Goal: Task Accomplishment & Management: Use online tool/utility

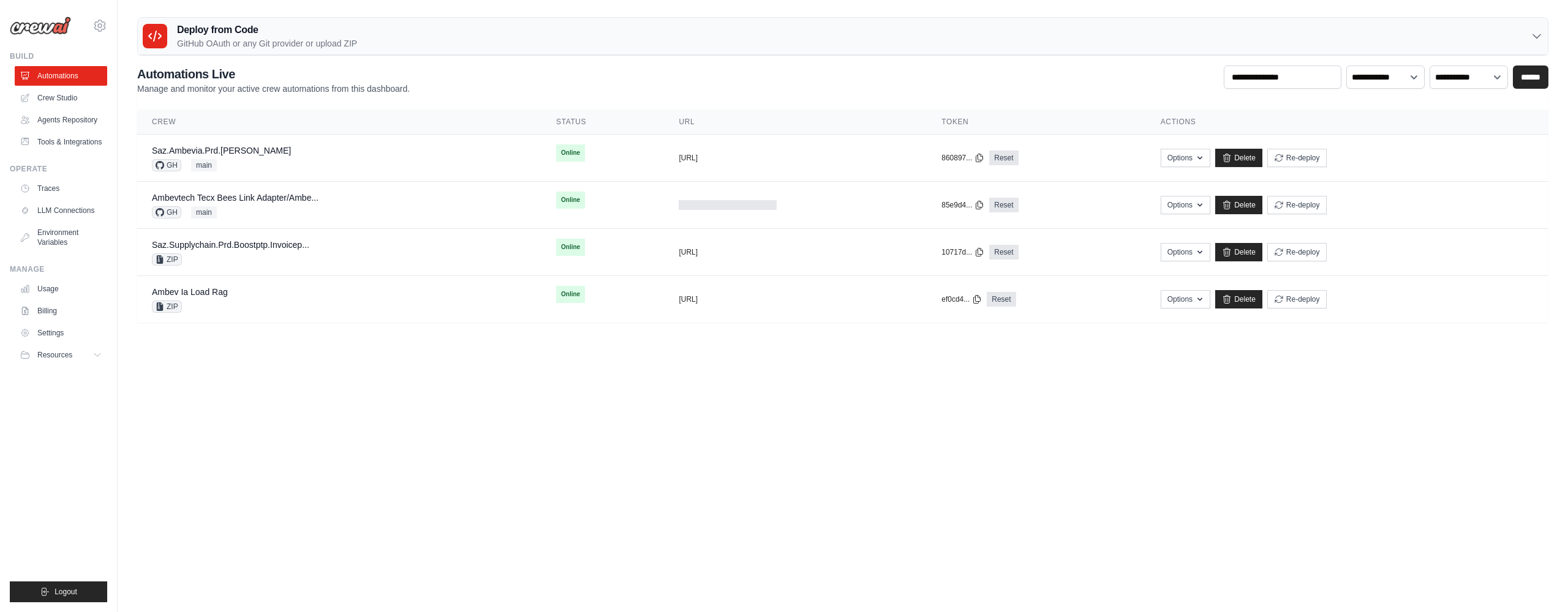
click at [453, 29] on div "Deploy from Code GitHub OAuth or any Git provider or upload ZIP" at bounding box center [843, 37] width 1410 height 38
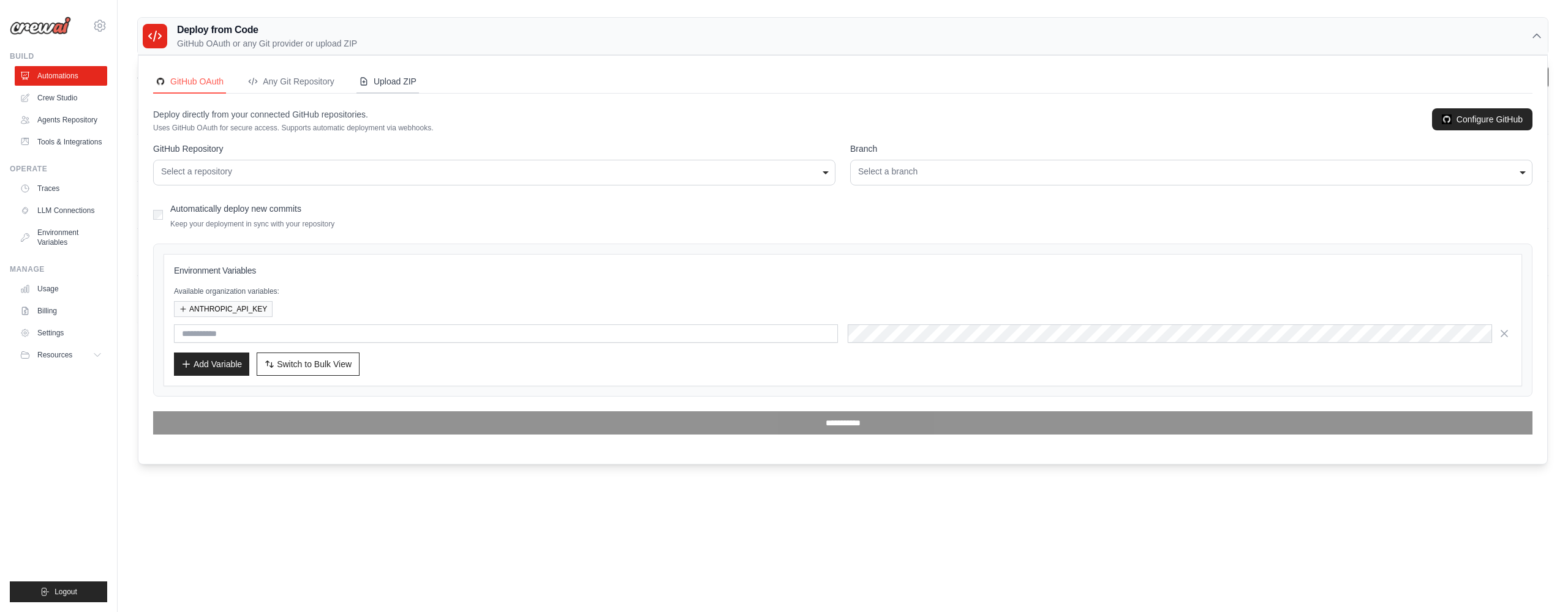
click at [414, 74] on button "Upload ZIP" at bounding box center [388, 81] width 63 height 23
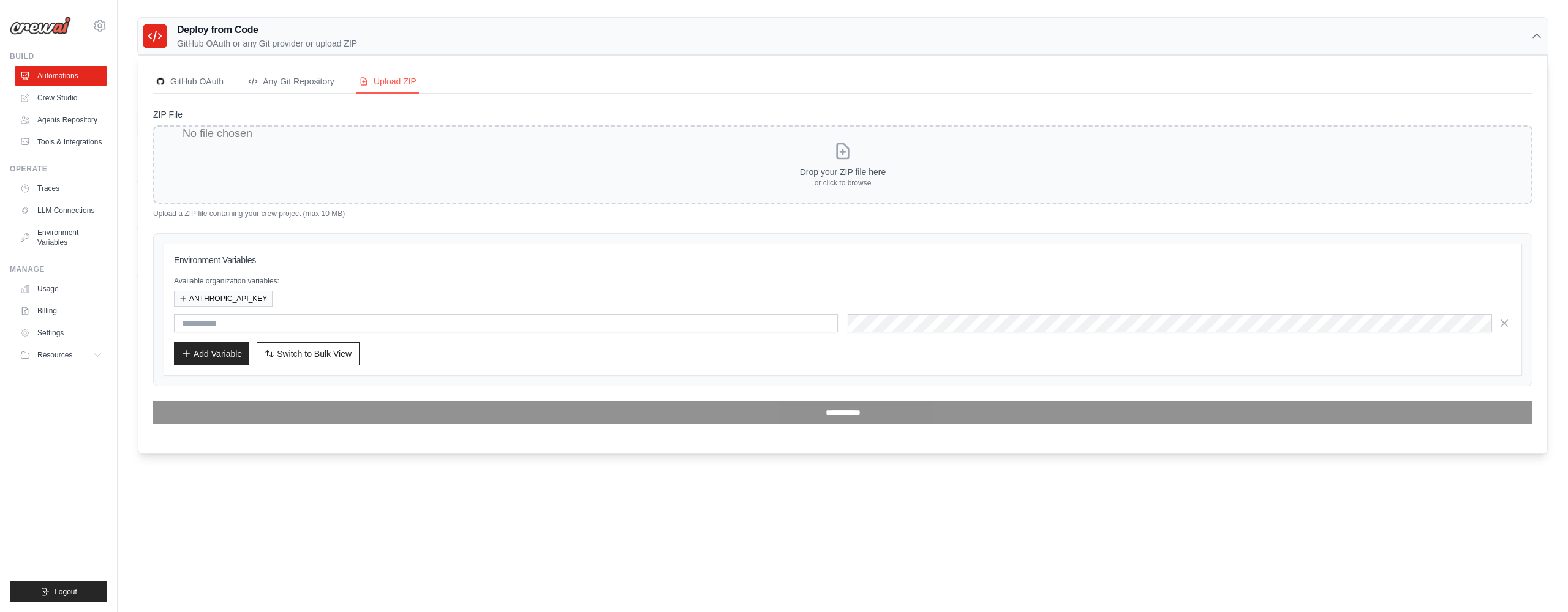
click at [715, 155] on input "ZIP File" at bounding box center [843, 164] width 1379 height 79
type input "**********"
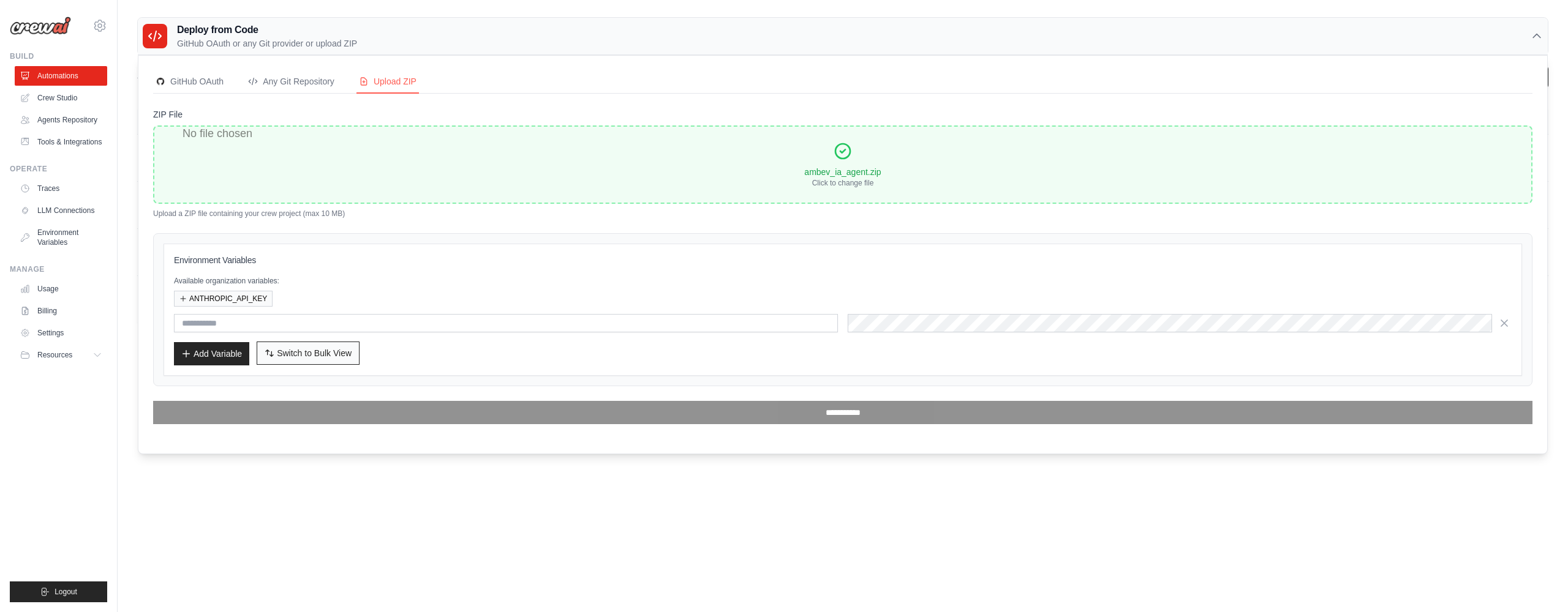
click at [295, 353] on span "Switch to Bulk View" at bounding box center [314, 353] width 74 height 13
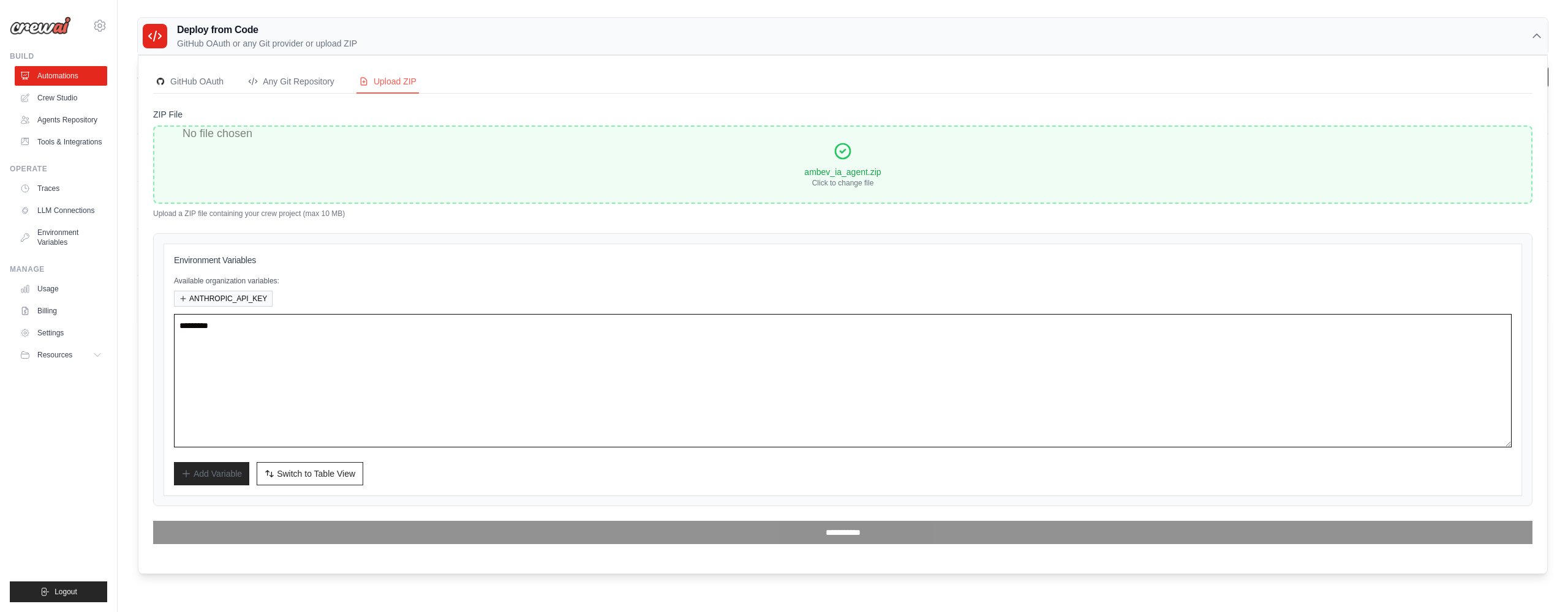
click at [315, 330] on textarea at bounding box center [843, 380] width 1338 height 134
paste textarea "**********"
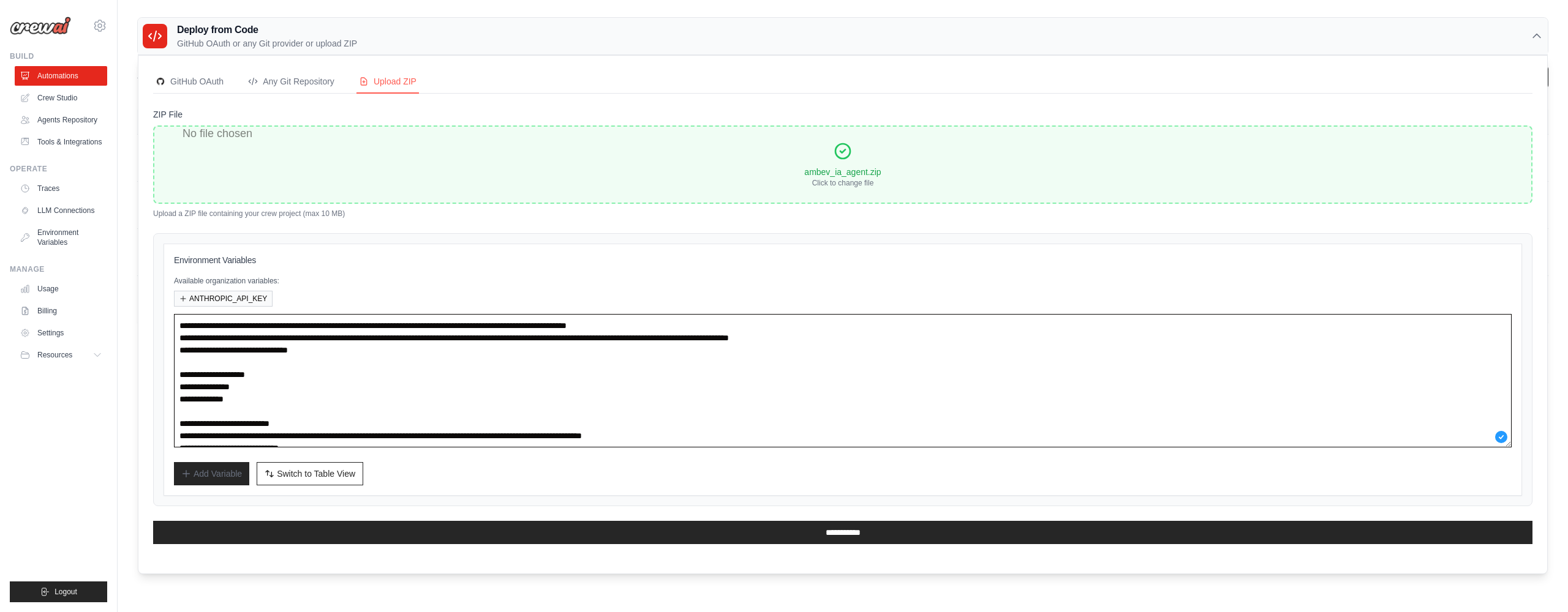
scroll to position [61, 0]
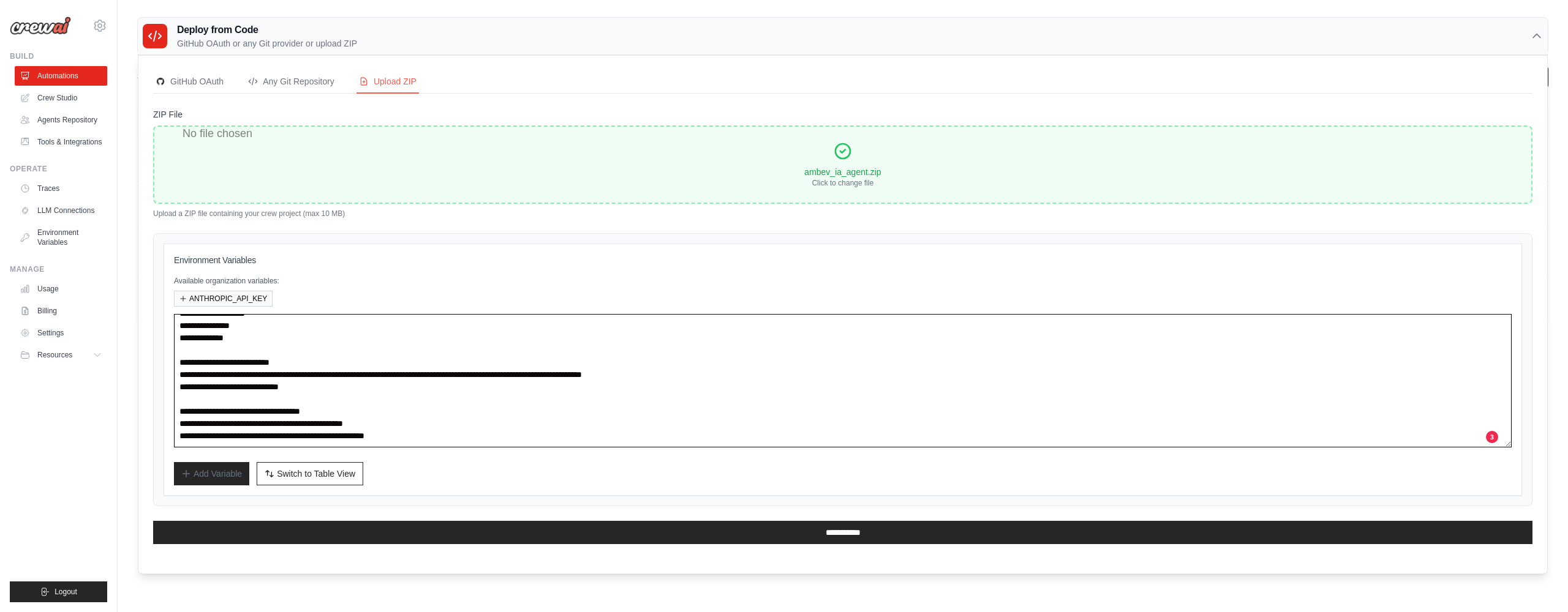
click at [564, 430] on textarea "**********" at bounding box center [843, 380] width 1338 height 134
drag, startPoint x: 413, startPoint y: 412, endPoint x: 174, endPoint y: 396, distance: 239.5
click at [171, 397] on div "Environment Variables Available organization variables: ANTHROPIC_API_KEY Add V…" at bounding box center [843, 369] width 1359 height 252
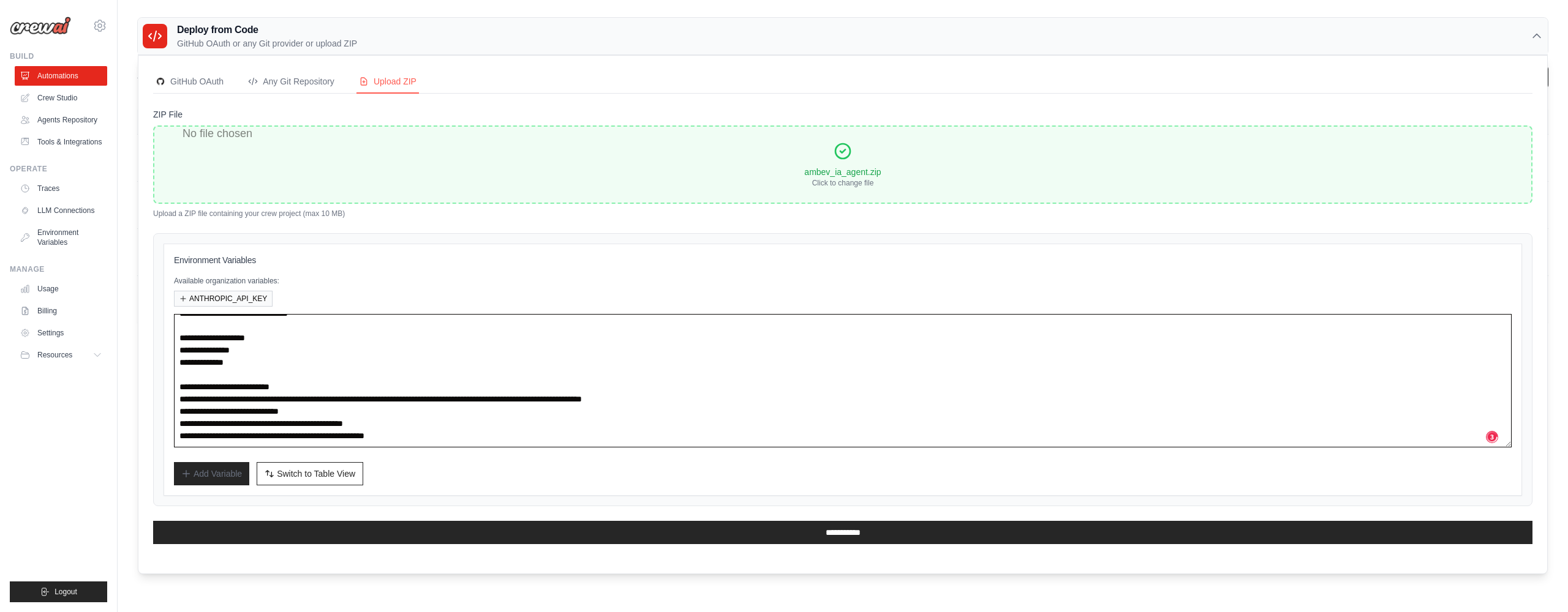
scroll to position [37, 0]
drag, startPoint x: 359, startPoint y: 385, endPoint x: 156, endPoint y: 373, distance: 203.4
click at [156, 373] on div "Environment Variables Available organization variables: ANTHROPIC_API_KEY Add V…" at bounding box center [843, 369] width 1379 height 273
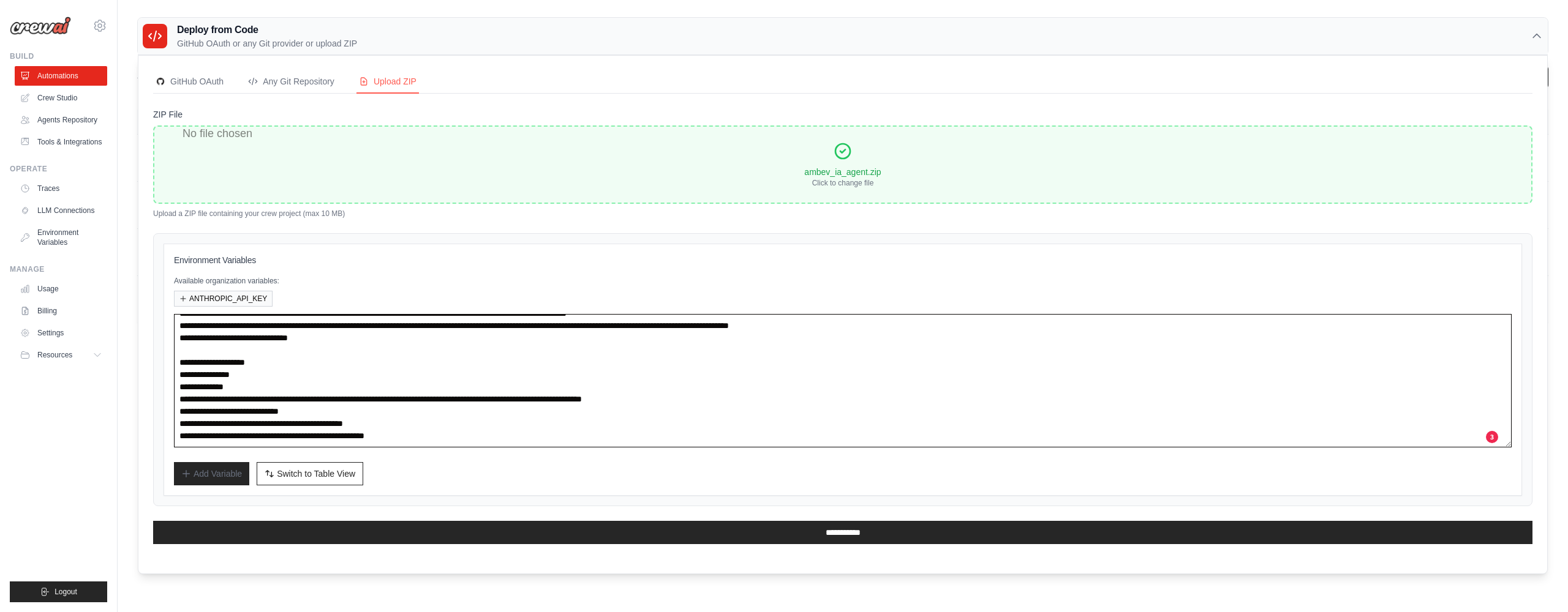
scroll to position [13, 0]
drag, startPoint x: 321, startPoint y: 357, endPoint x: 311, endPoint y: 370, distance: 16.4
click at [176, 348] on textarea "**********" at bounding box center [843, 380] width 1338 height 134
click at [311, 370] on textarea "**********" at bounding box center [843, 380] width 1338 height 134
click at [317, 364] on textarea "**********" at bounding box center [843, 380] width 1338 height 134
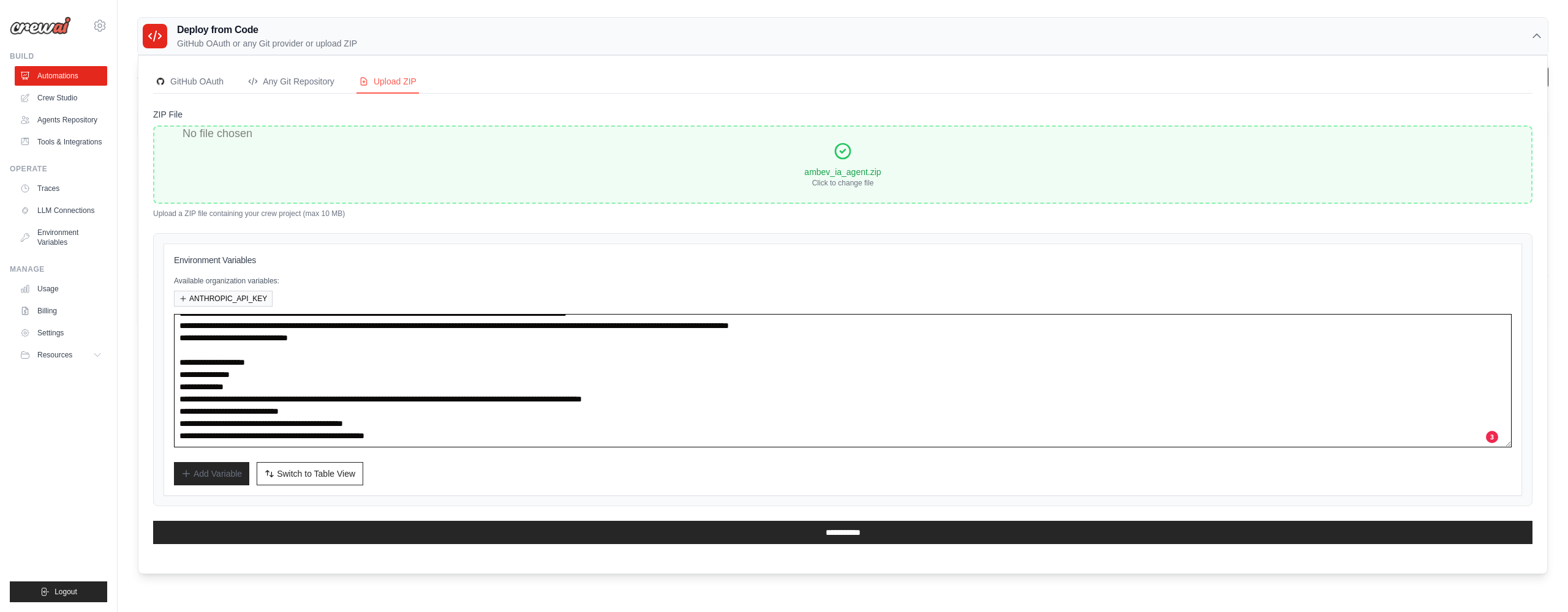
click at [335, 362] on textarea "**********" at bounding box center [843, 380] width 1338 height 134
drag, startPoint x: 335, startPoint y: 362, endPoint x: 251, endPoint y: 348, distance: 85.2
click at [180, 346] on textarea "**********" at bounding box center [843, 380] width 1338 height 134
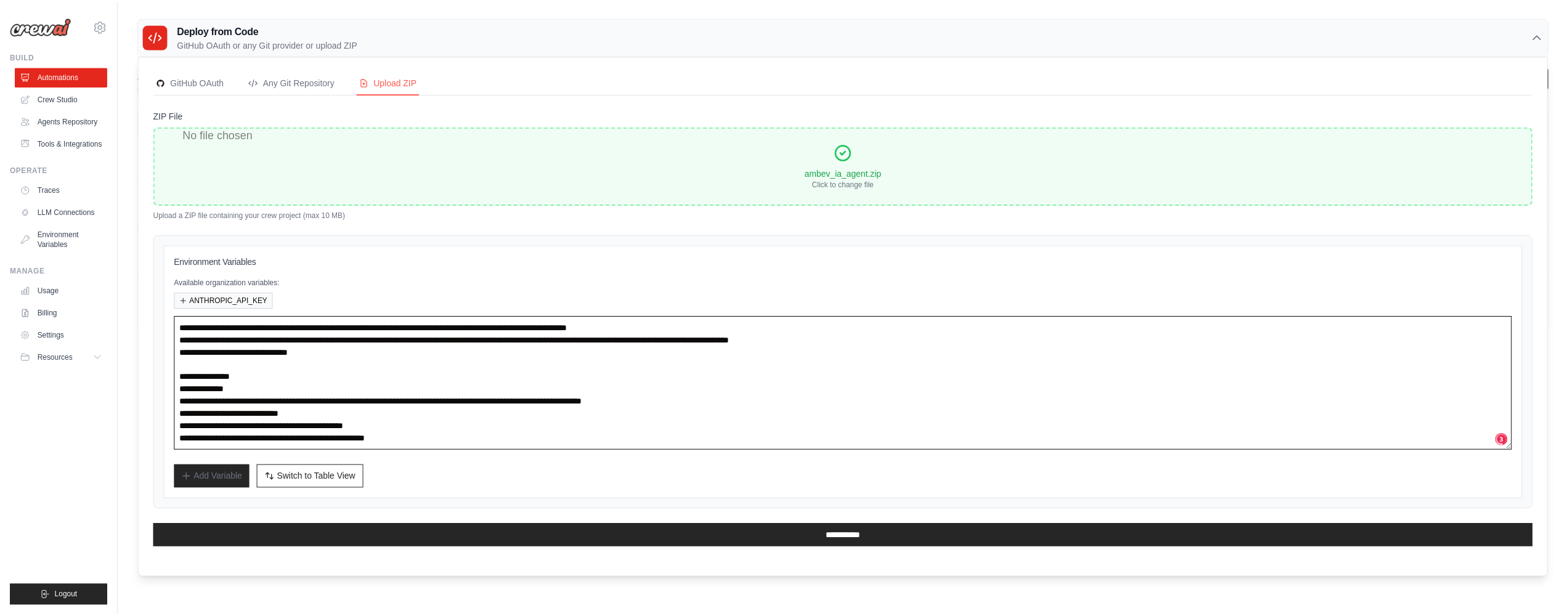
scroll to position [0, 0]
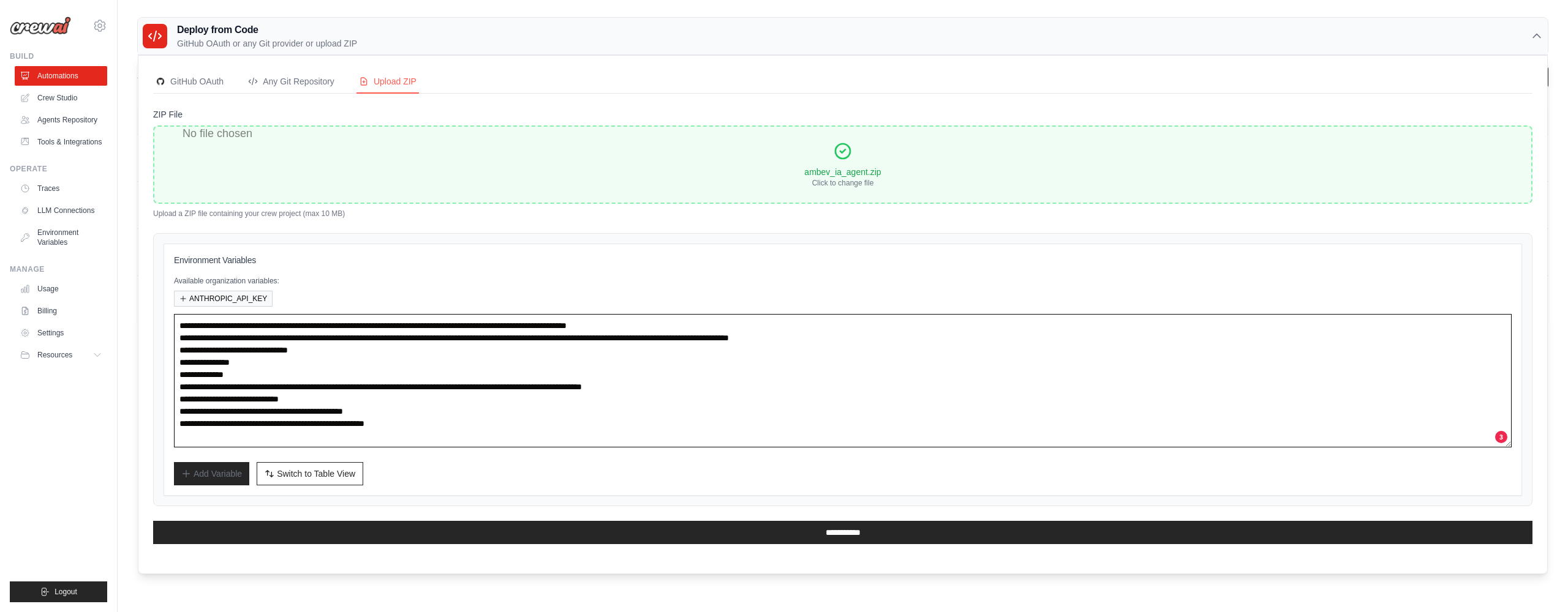
click at [228, 323] on textarea "**********" at bounding box center [843, 380] width 1338 height 134
type textarea "**********"
click at [305, 481] on button "Switch to Bulk View Switch to Table View" at bounding box center [310, 473] width 106 height 23
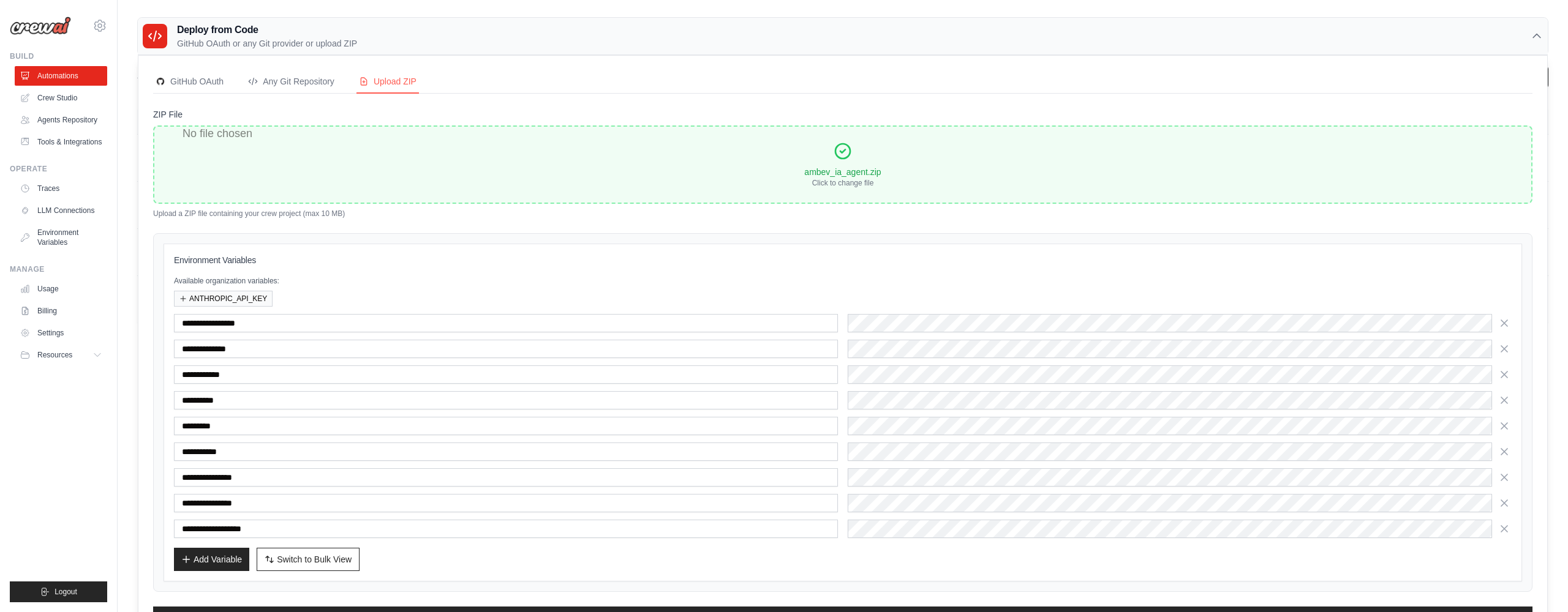
click at [314, 476] on input "**********" at bounding box center [506, 477] width 664 height 18
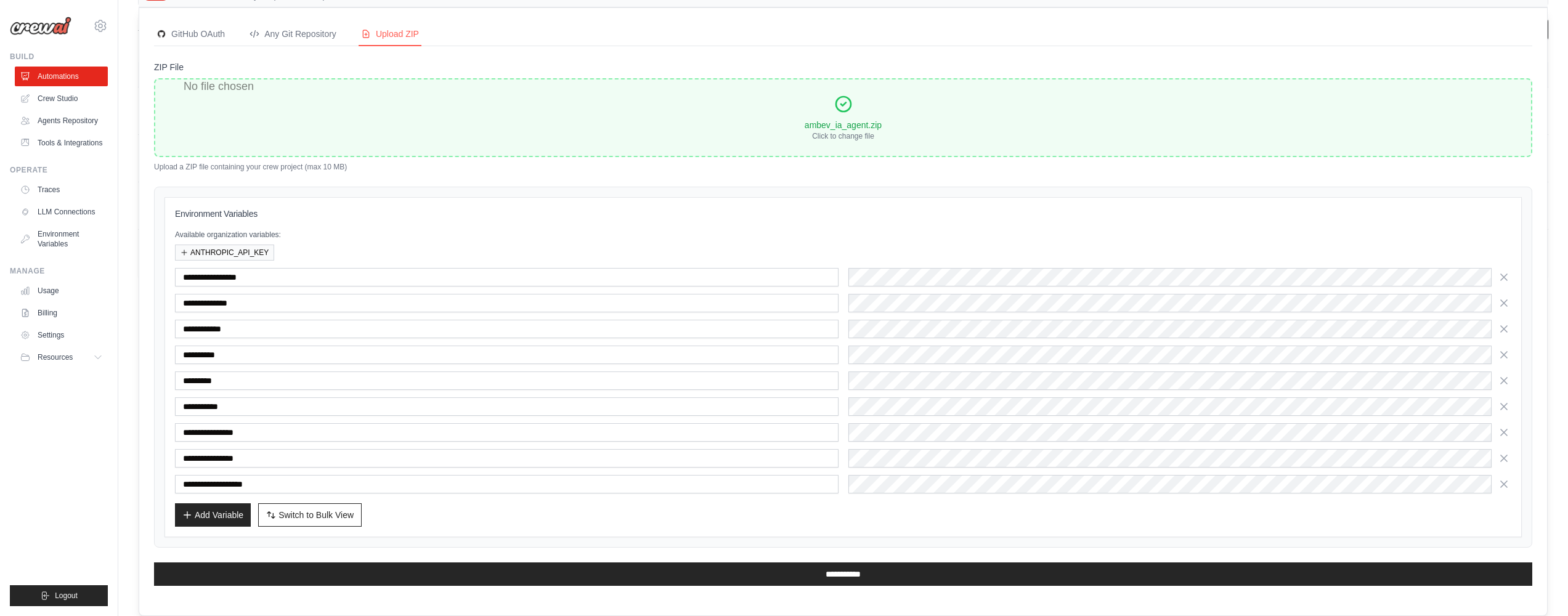
drag, startPoint x: 833, startPoint y: 573, endPoint x: 899, endPoint y: 517, distance: 86.6
click at [833, 573] on input "**********" at bounding box center [843, 574] width 1378 height 23
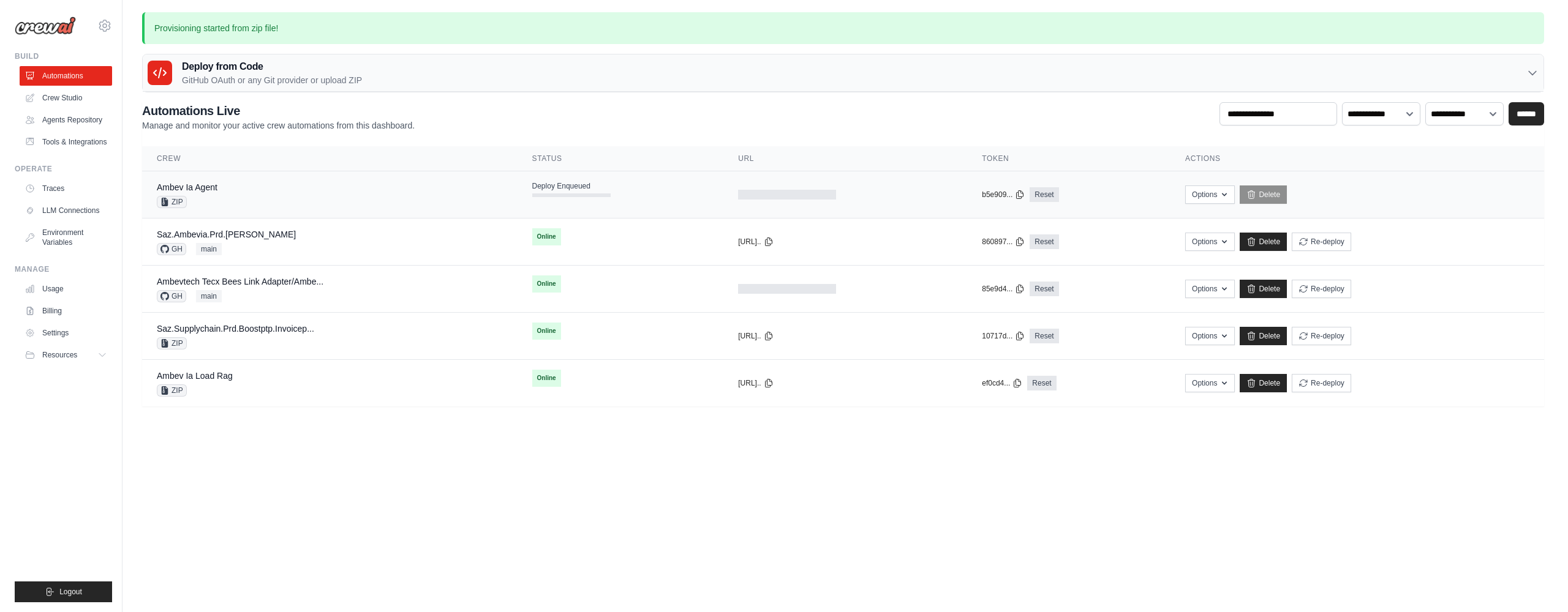
scroll to position [0, 0]
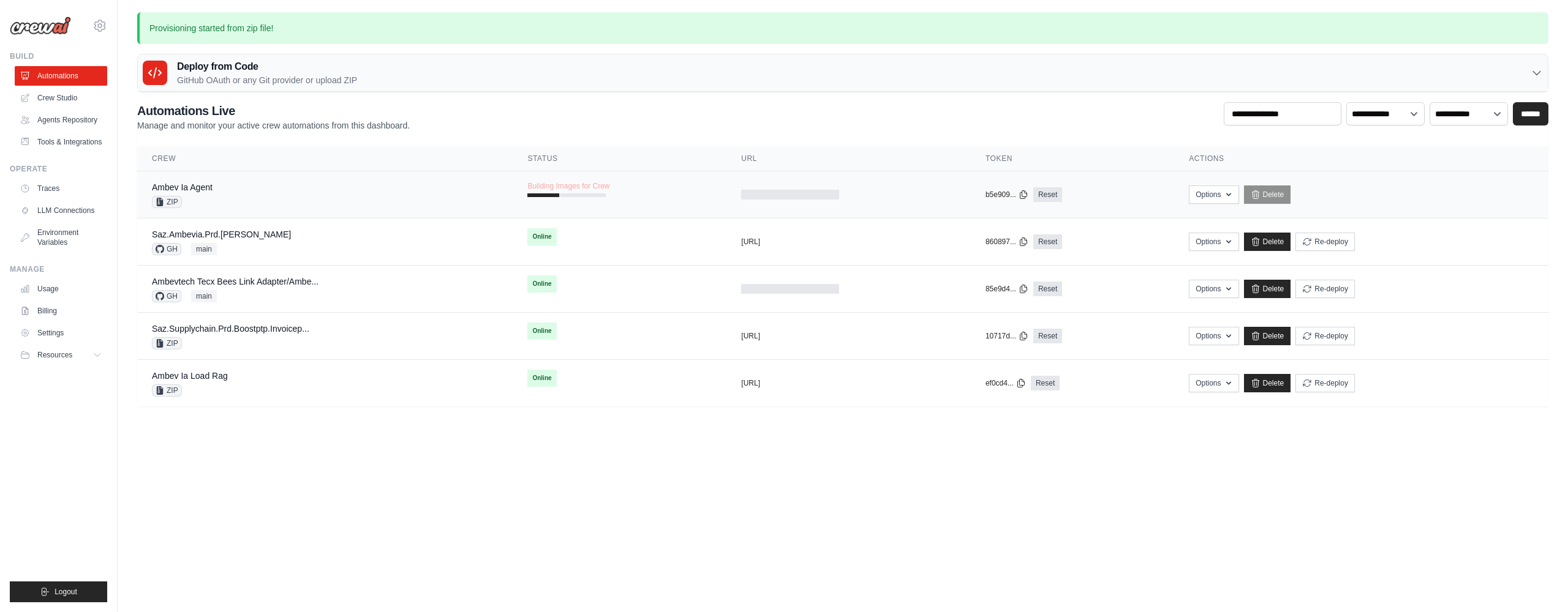
click at [586, 186] on span "Building Images for Crew" at bounding box center [569, 186] width 82 height 10
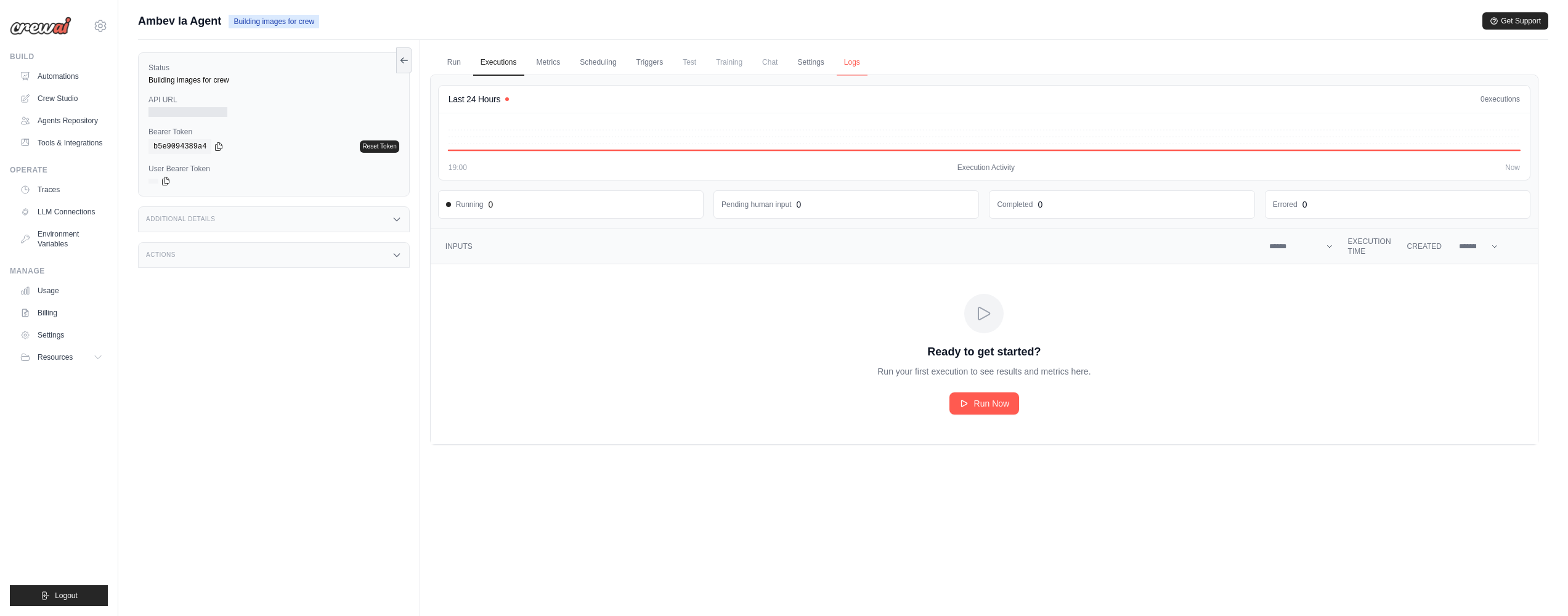
click at [859, 57] on link "Logs" at bounding box center [852, 62] width 31 height 26
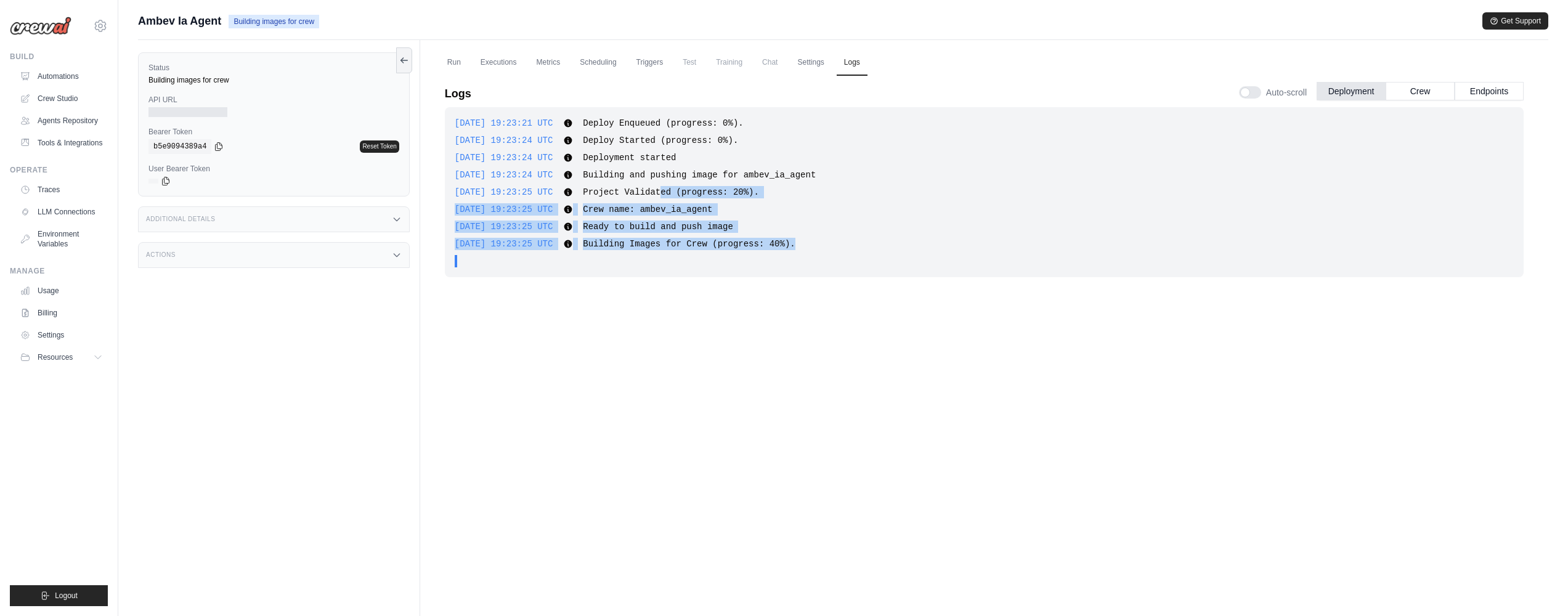
drag, startPoint x: 696, startPoint y: 190, endPoint x: 881, endPoint y: 246, distance: 193.3
click at [881, 246] on div "[DATE] 19:23:21 UTC Deploy Enqueued (progress: 0%). Show more Show less [DATE] …" at bounding box center [983, 192] width 1079 height 170
click at [881, 246] on div "[DATE] 19:23:25 UTC Building Images for Crew (progress: 40%). Show more Show le…" at bounding box center [984, 244] width 1059 height 13
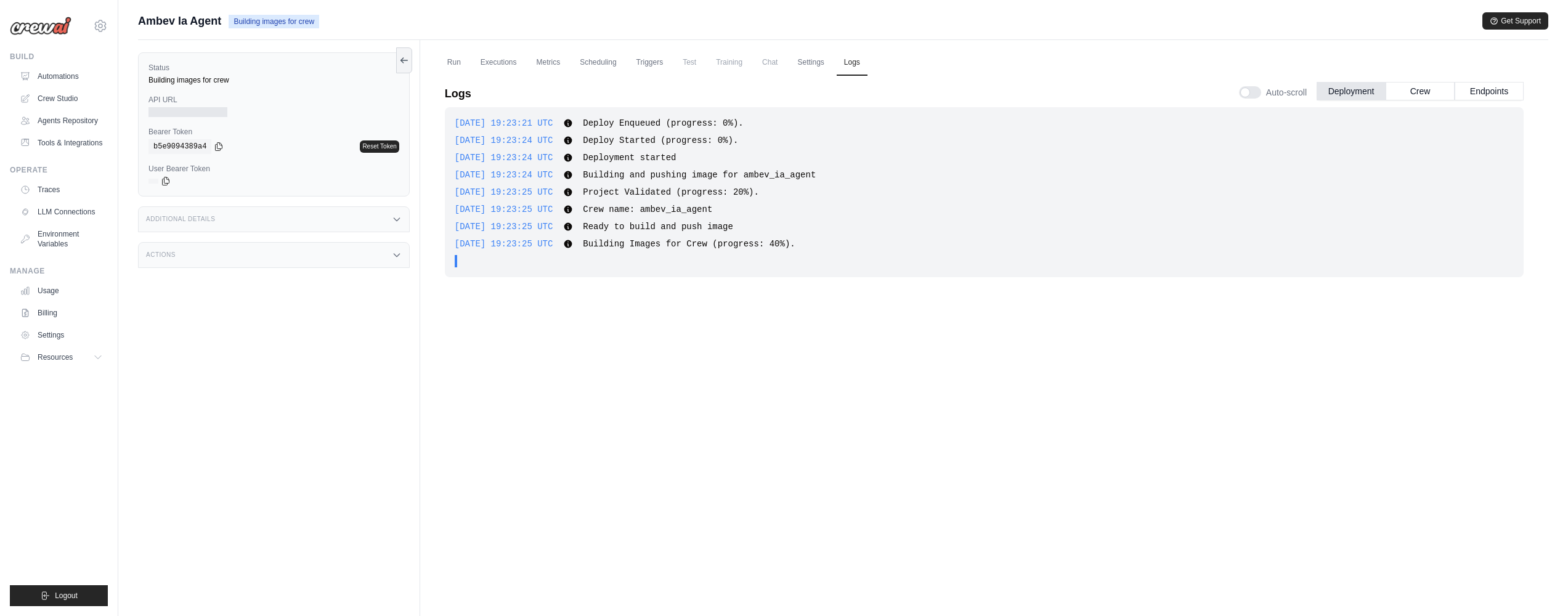
scroll to position [52, 0]
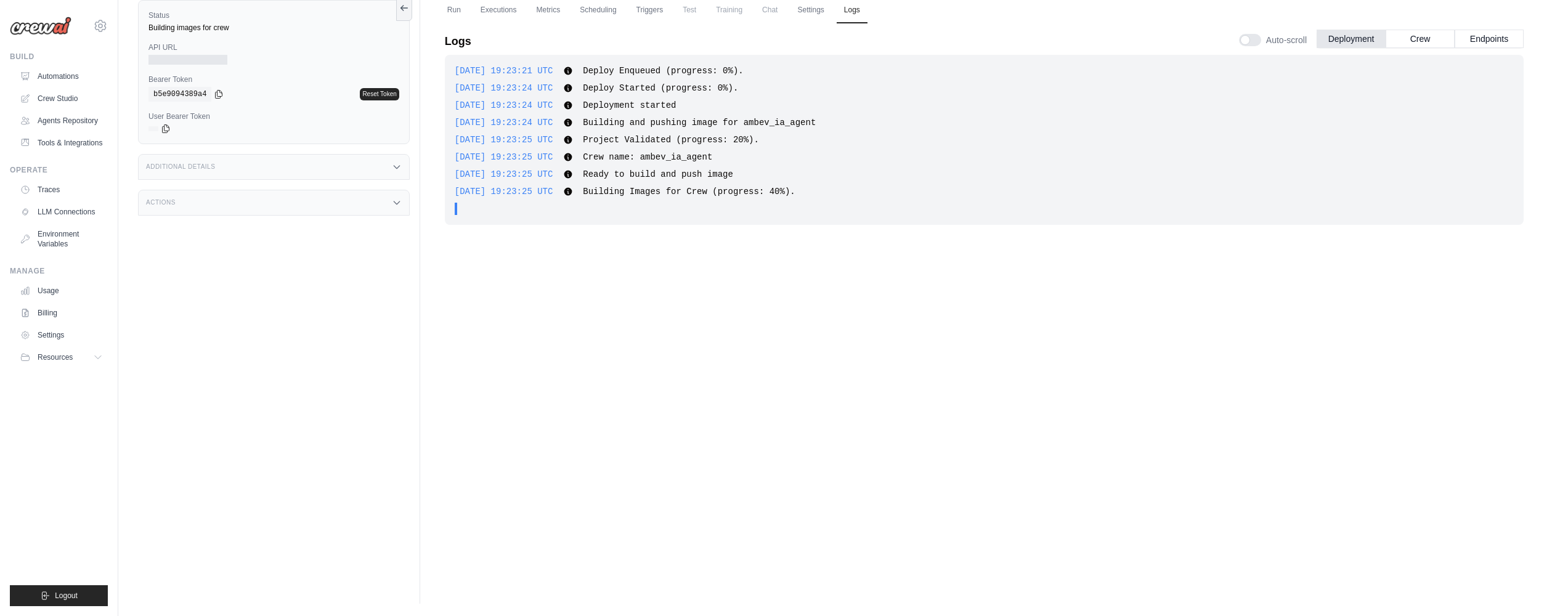
click at [779, 197] on div "[DATE] 19:23:25 UTC Building Images for Crew (progress: 40%). Show more Show le…" at bounding box center [984, 192] width 1059 height 13
click at [779, 197] on div "2025-10-14 19:23:25 UTC Building Images for Crew (progress: 40%). Show more Sho…" at bounding box center [984, 192] width 1059 height 13
click at [692, 198] on div "2025-10-14 19:23:21 UTC Deploy Enqueued (progress: 0%). Show more Show less 202…" at bounding box center [983, 139] width 1079 height 170
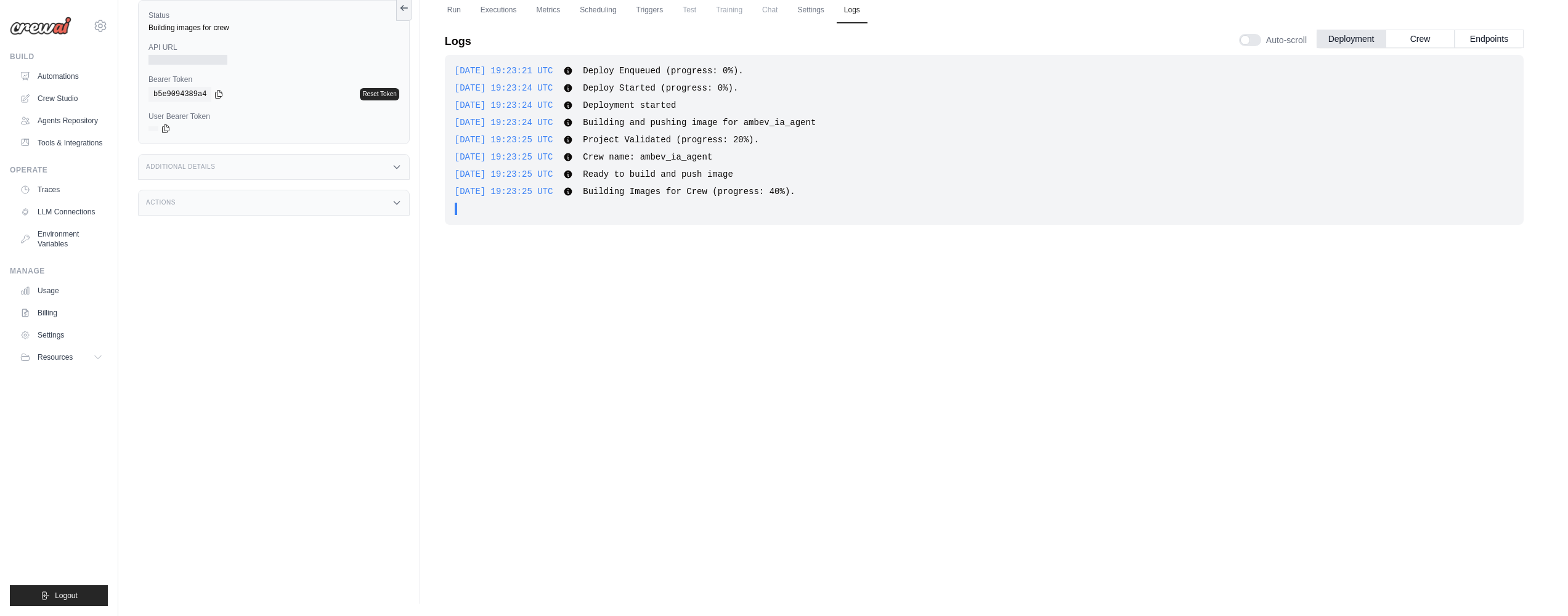
click at [674, 197] on div "2025-10-14 19:23:25 UTC Building Images for Crew (progress: 40%). Show more Sho…" at bounding box center [984, 192] width 1059 height 13
drag, startPoint x: 617, startPoint y: 200, endPoint x: 822, endPoint y: 199, distance: 205.0
click at [867, 200] on div "2025-10-14 19:23:21 UTC Deploy Enqueued (progress: 0%). Show more Show less 202…" at bounding box center [983, 139] width 1079 height 170
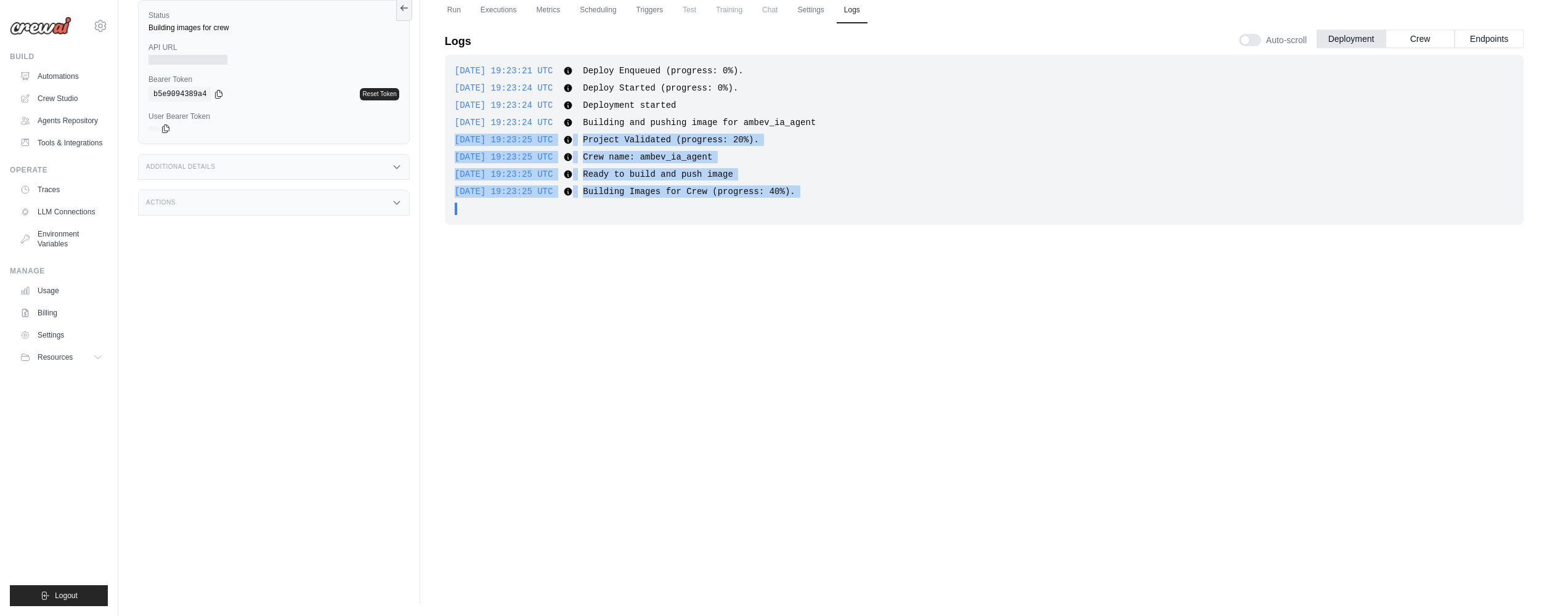
drag, startPoint x: 822, startPoint y: 199, endPoint x: 496, endPoint y: 133, distance: 332.6
click at [496, 133] on div "2025-10-14 19:23:21 UTC Deploy Enqueued (progress: 0%). Show more Show less 202…" at bounding box center [983, 139] width 1079 height 170
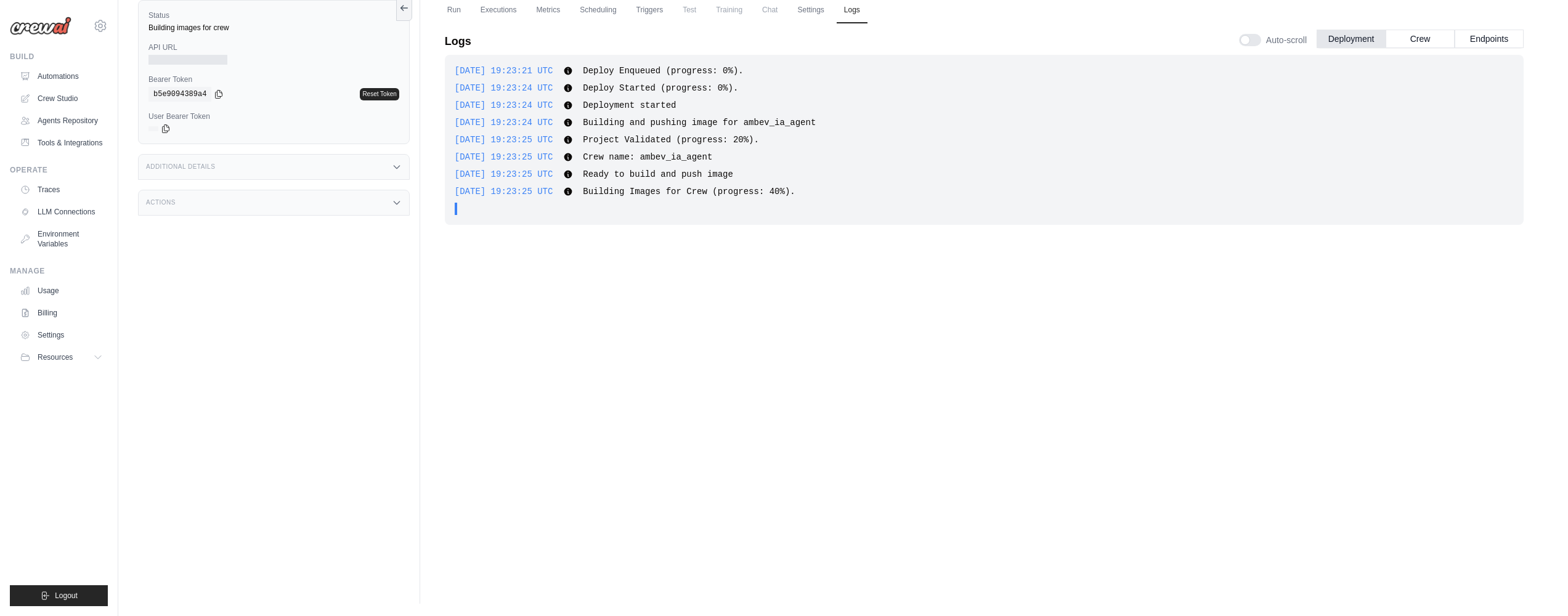
click at [685, 152] on div "2025-10-14 19:23:25 UTC Crew name: ambev_ia_agent Show more Show less" at bounding box center [984, 158] width 1059 height 13
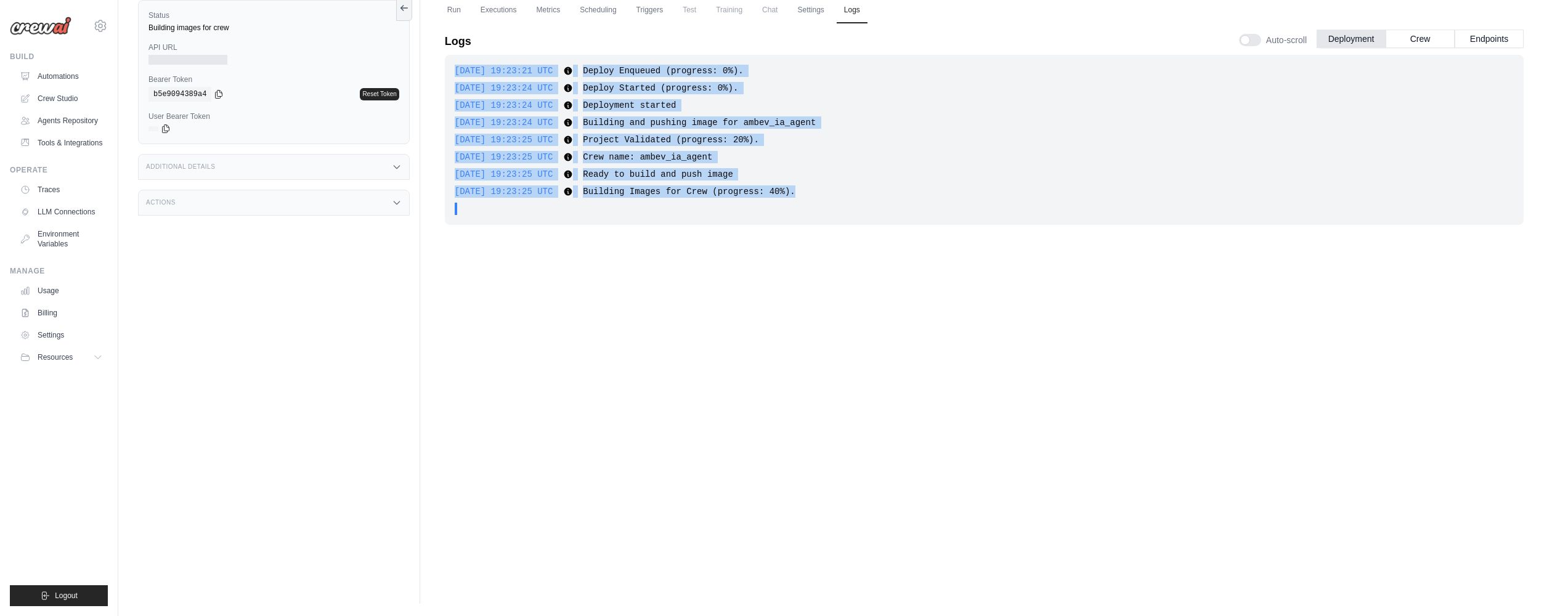
drag, startPoint x: 637, startPoint y: 144, endPoint x: 828, endPoint y: 189, distance: 196.2
click at [828, 189] on div "2025-10-14 19:23:25 UTC Building Images for Crew (progress: 40%). Show more Sho…" at bounding box center [984, 192] width 1059 height 13
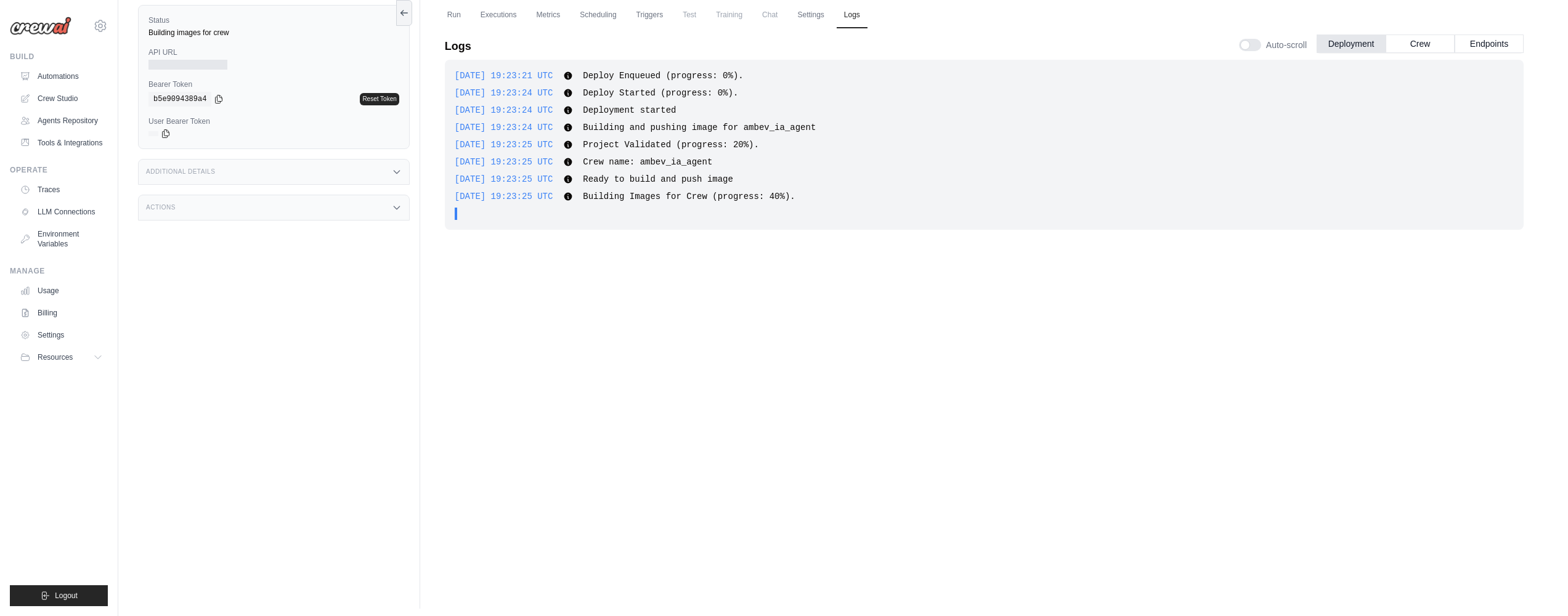
scroll to position [0, 0]
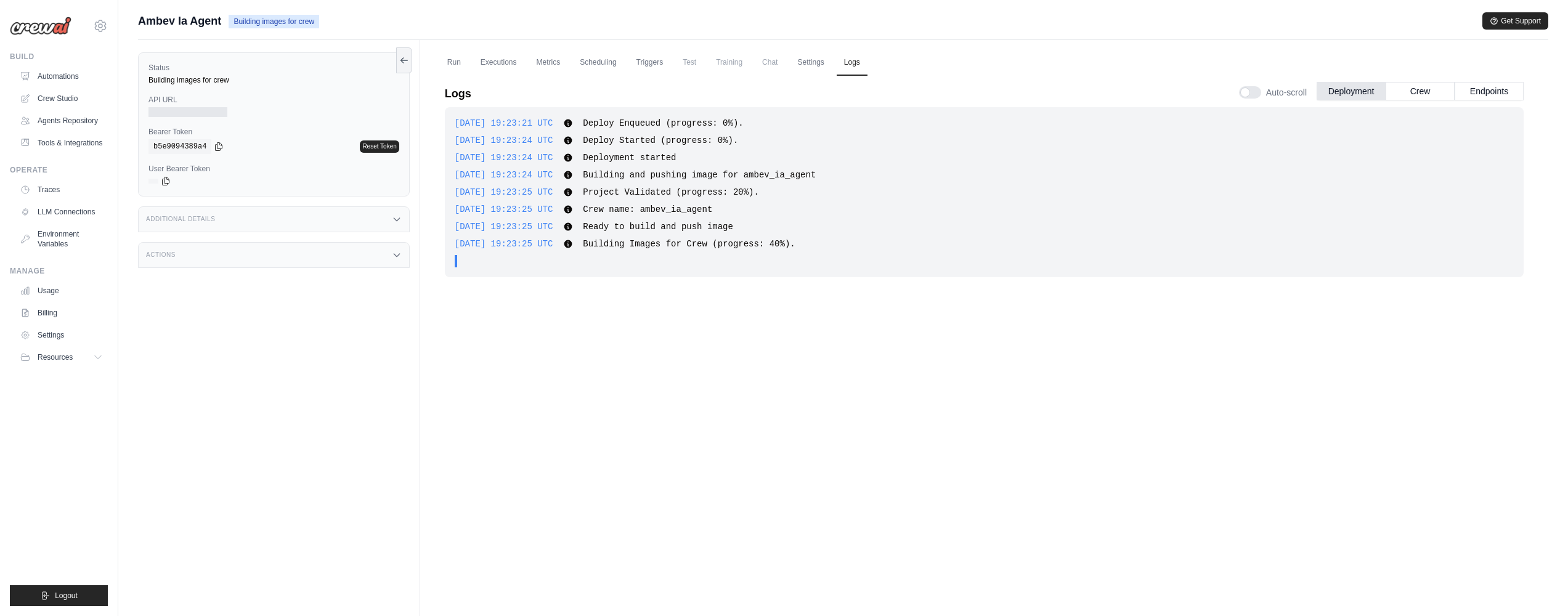
click at [839, 244] on div "2025-10-14 19:23:25 UTC Building Images for Crew (progress: 40%). Show more Sho…" at bounding box center [984, 244] width 1059 height 13
click at [746, 244] on span "Building Images for Crew (progress: 40%)." at bounding box center [689, 244] width 212 height 10
click at [451, 63] on link "Run" at bounding box center [454, 62] width 28 height 26
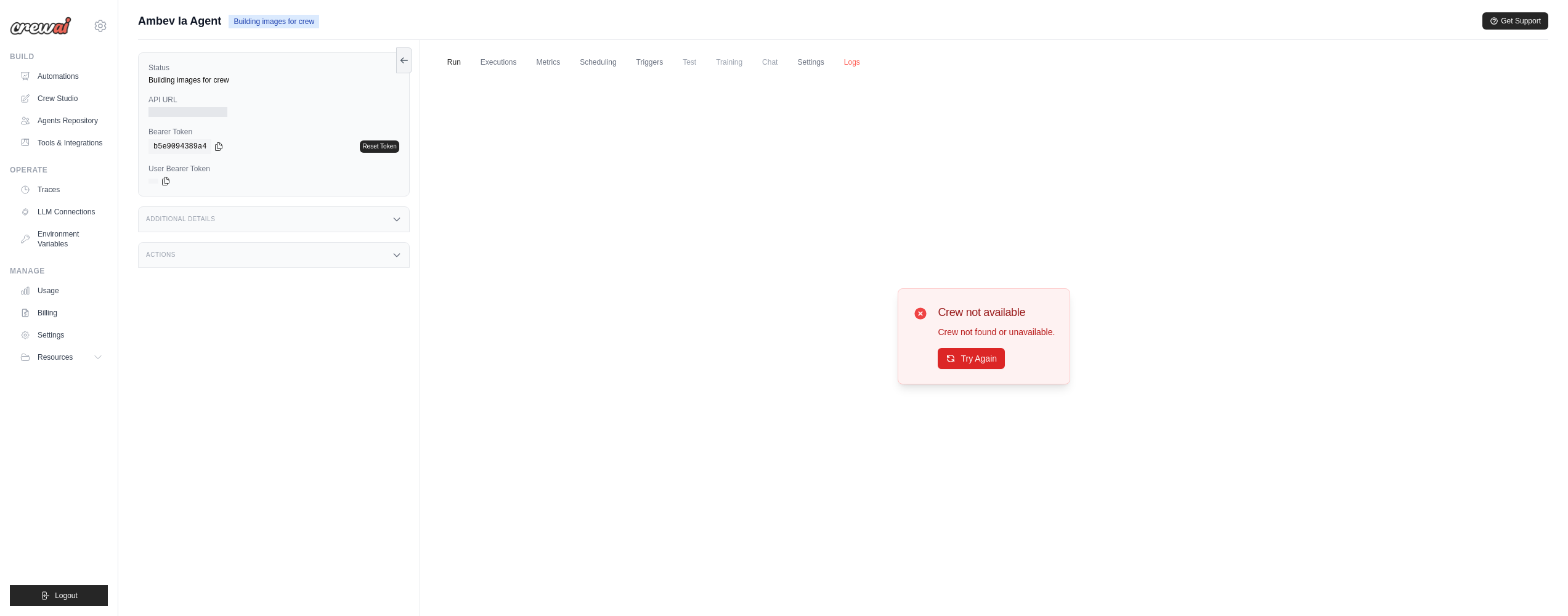
click at [853, 64] on link "Logs" at bounding box center [852, 62] width 31 height 26
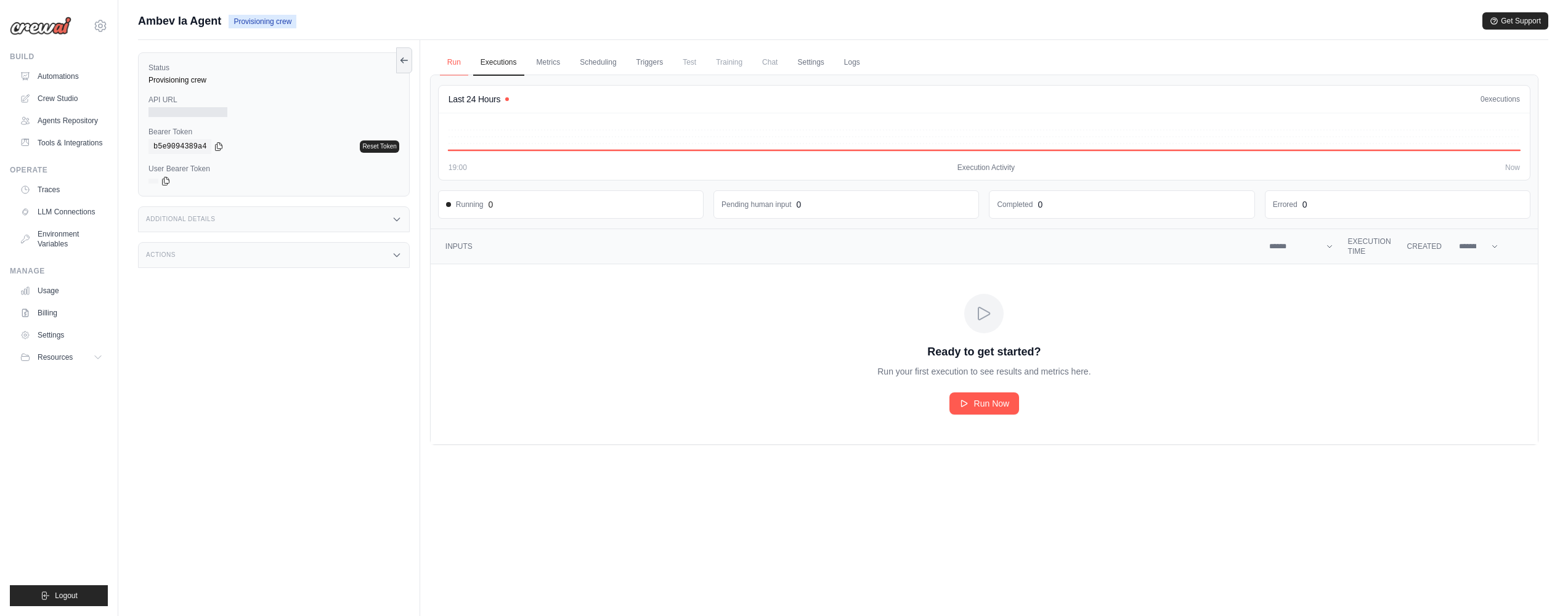
click at [444, 59] on link "Run" at bounding box center [454, 62] width 28 height 26
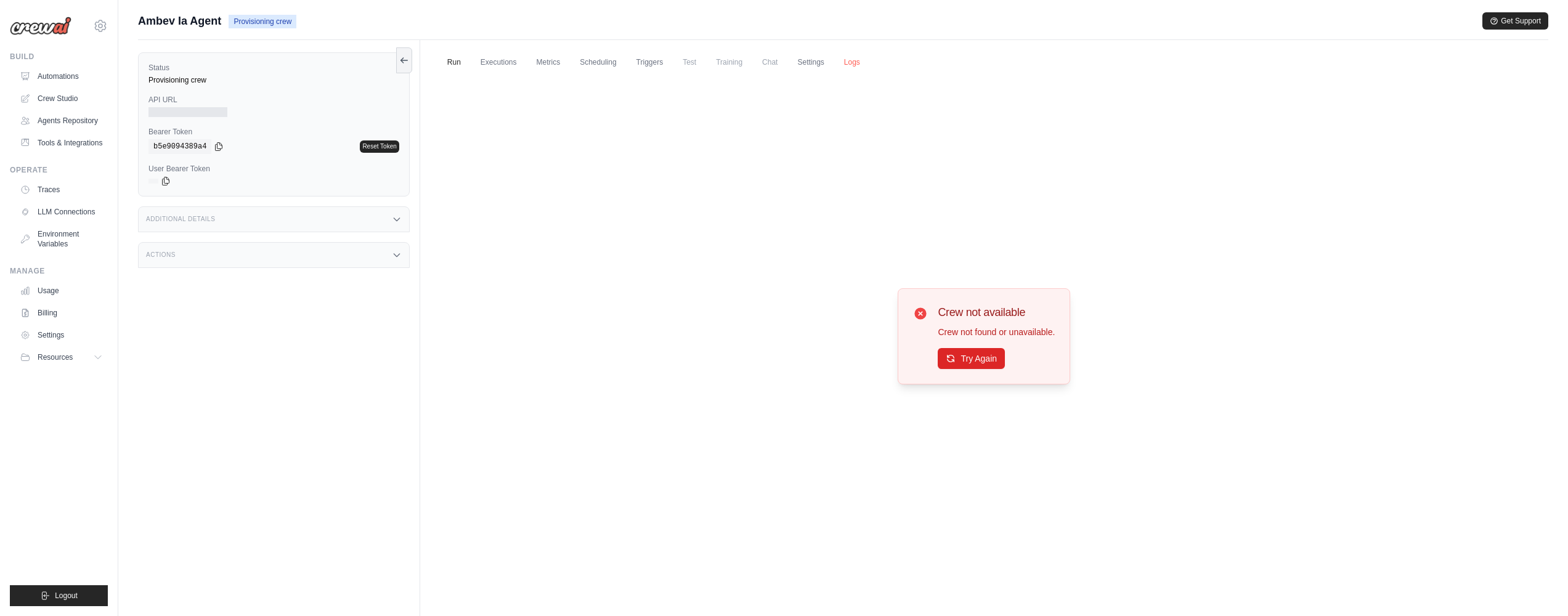
click at [853, 66] on link "Logs" at bounding box center [852, 62] width 31 height 26
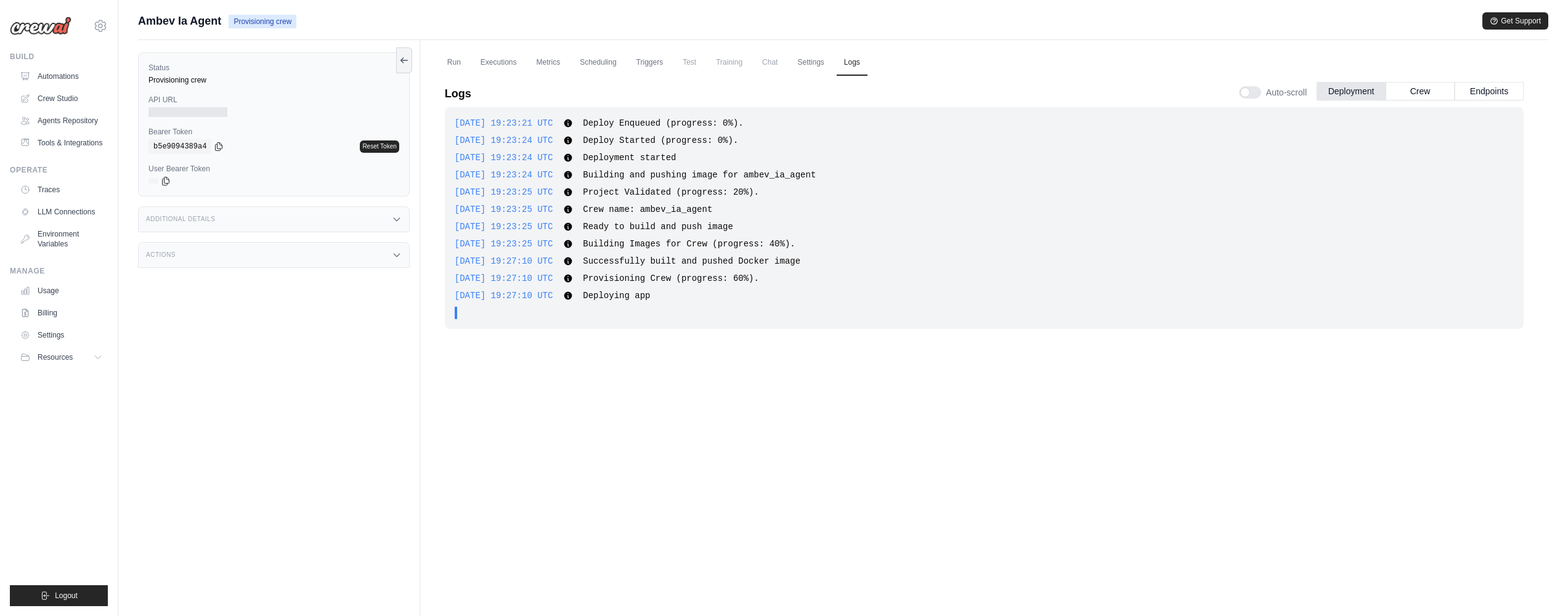
scroll to position [38, 0]
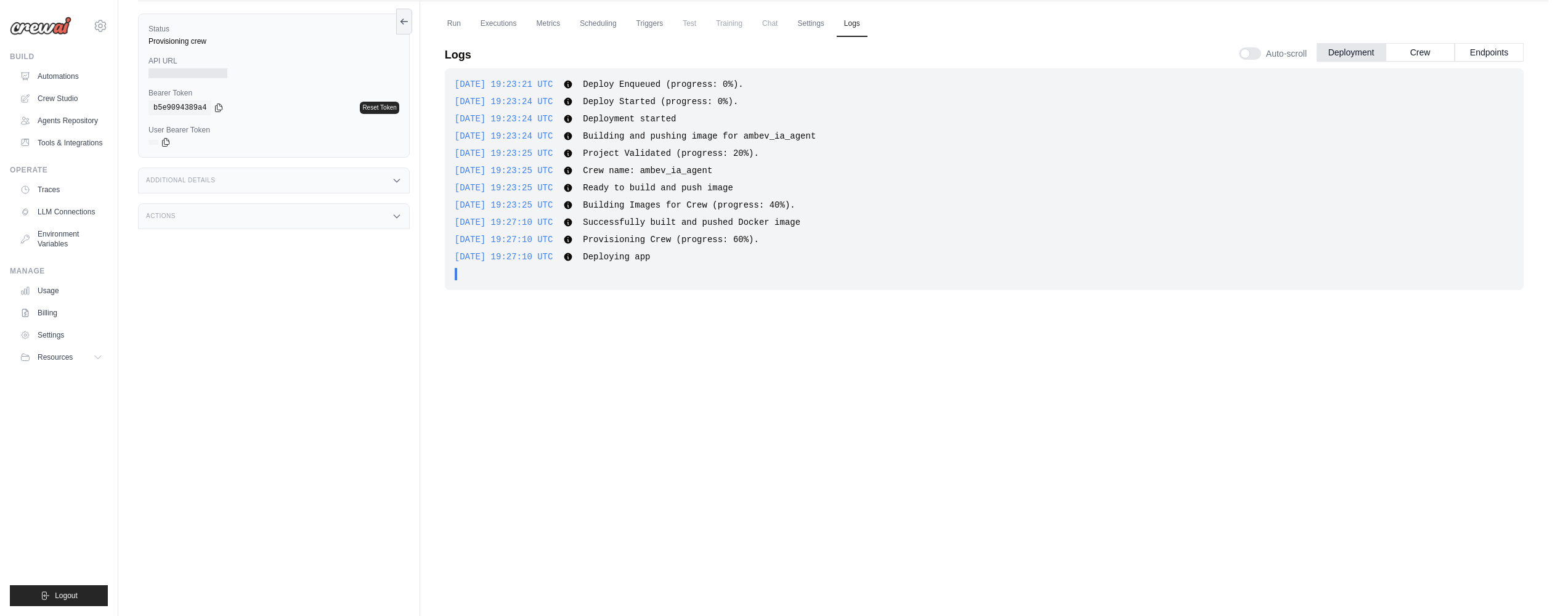
click at [893, 183] on div "2025-10-14 19:23:25 UTC Ready to build and push image Show more Show less" at bounding box center [984, 188] width 1059 height 13
click at [396, 178] on icon at bounding box center [397, 181] width 10 height 10
click at [391, 298] on div "Actions" at bounding box center [274, 288] width 272 height 26
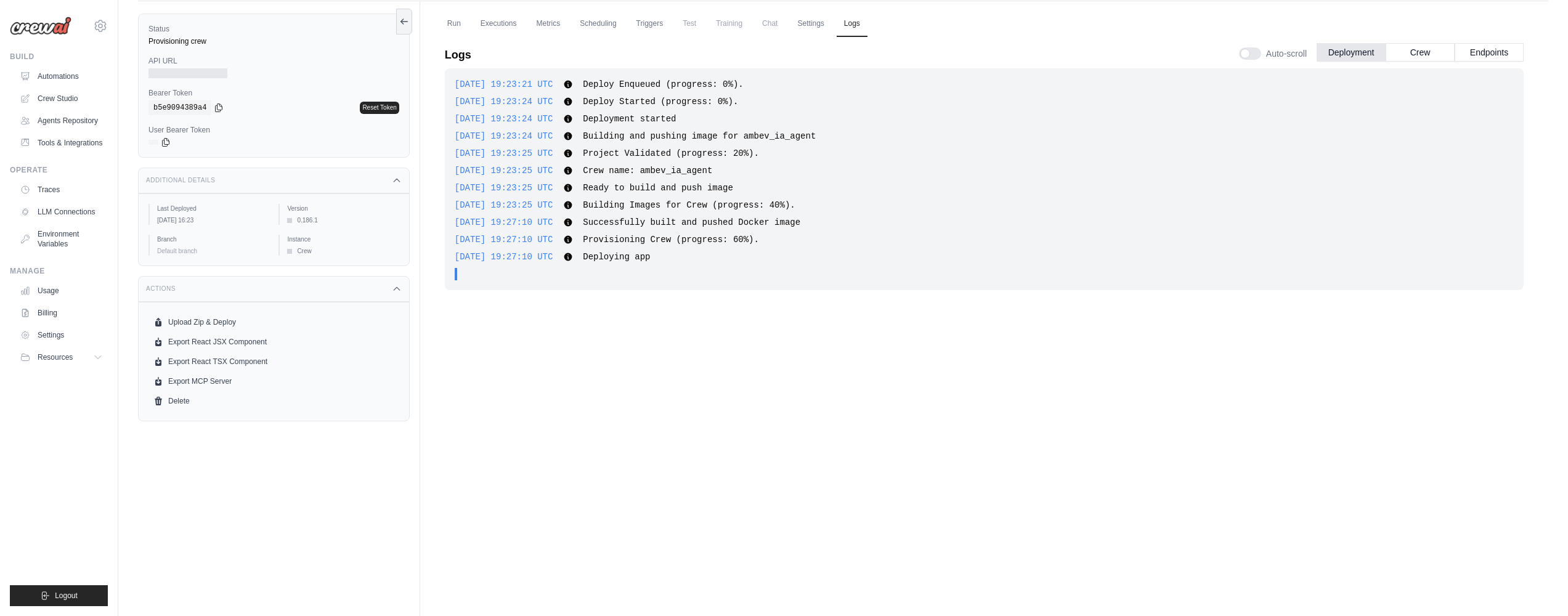
click at [702, 221] on span "Successfully built and pushed Docker image" at bounding box center [692, 223] width 218 height 10
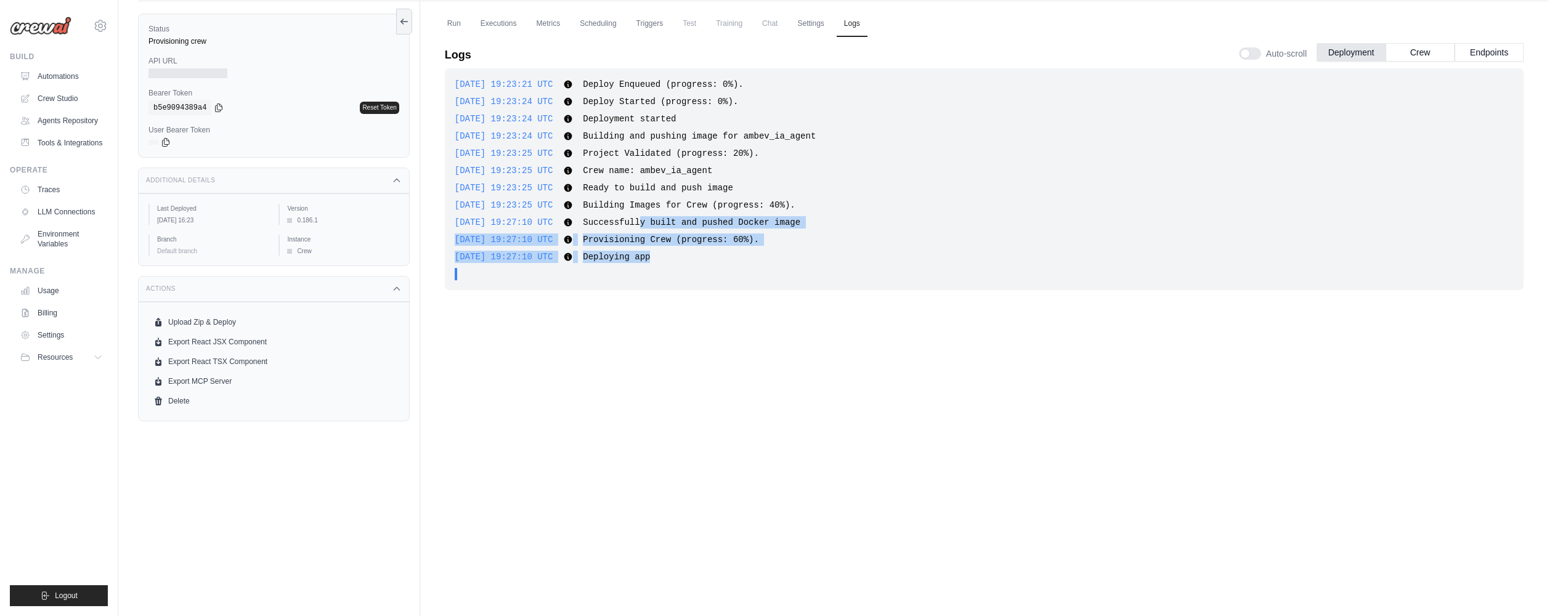
drag, startPoint x: 666, startPoint y: 220, endPoint x: 886, endPoint y: 253, distance: 222.5
click at [886, 253] on div "[DATE] 19:23:21 UTC Deploy Enqueued (progress: 0%). Show more Show less [DATE] …" at bounding box center [983, 179] width 1079 height 222
click at [886, 253] on div "2025-10-14 19:27:10 UTC Deploying app Show more Show less" at bounding box center [984, 257] width 1059 height 13
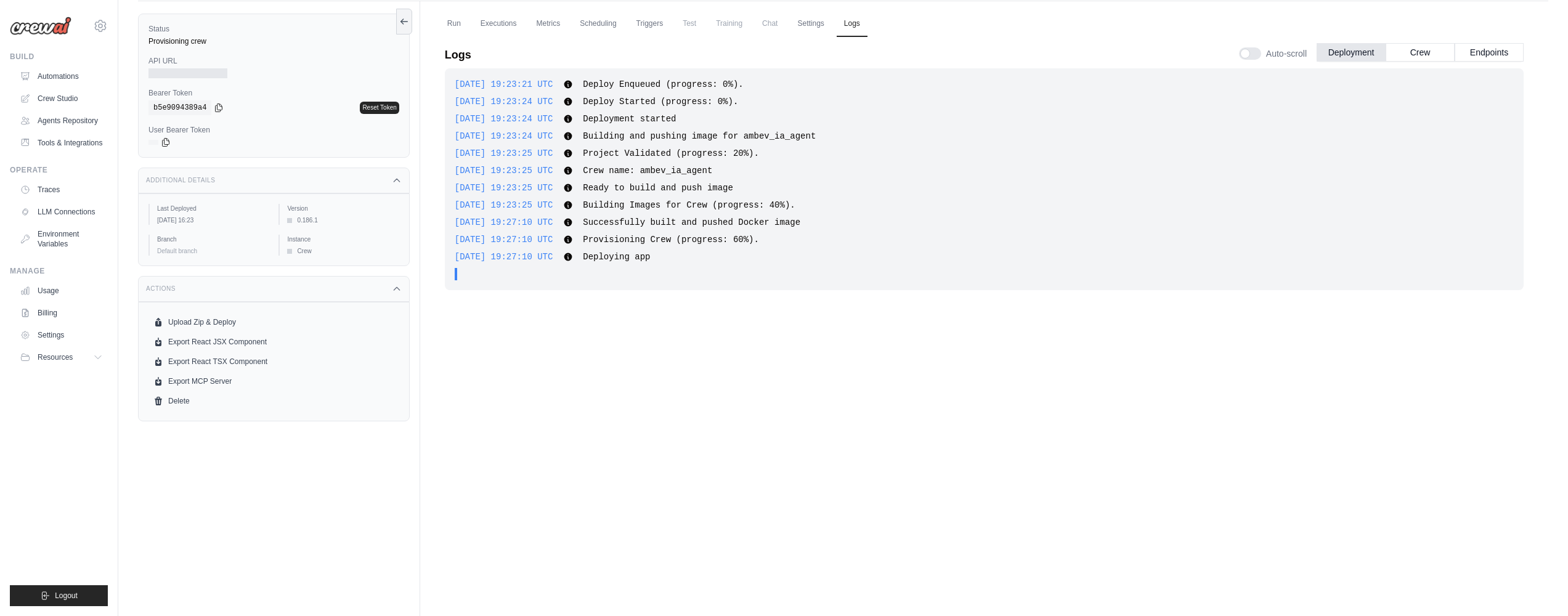
click at [881, 259] on div "2025-10-14 19:27:10 UTC Deploying app Show more Show less" at bounding box center [984, 257] width 1059 height 13
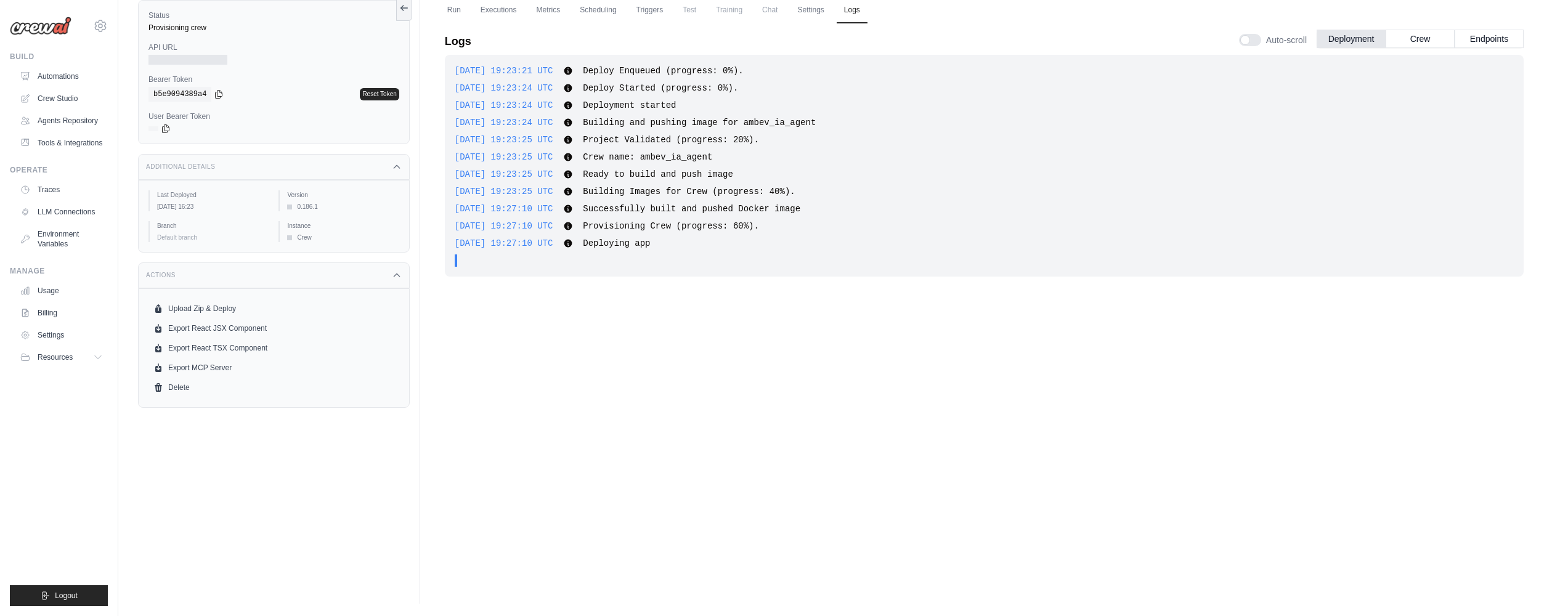
scroll to position [0, 0]
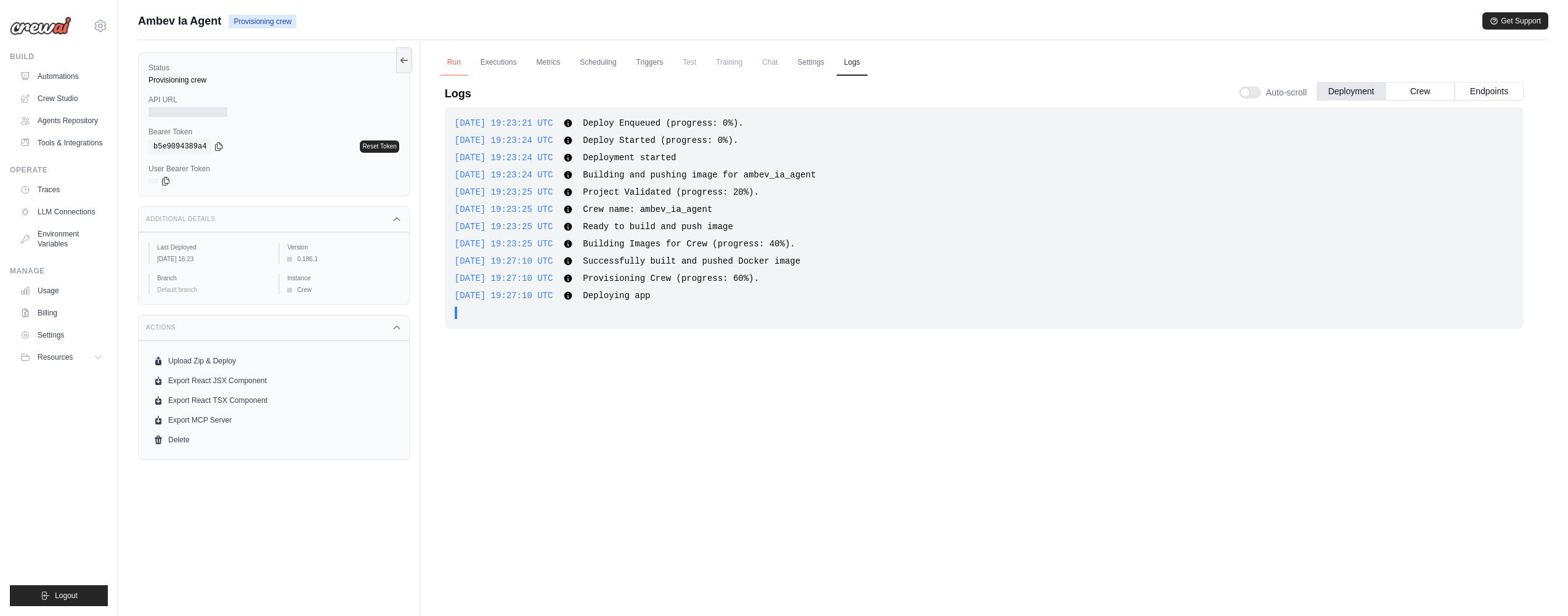
click at [444, 58] on link "Run" at bounding box center [454, 62] width 28 height 26
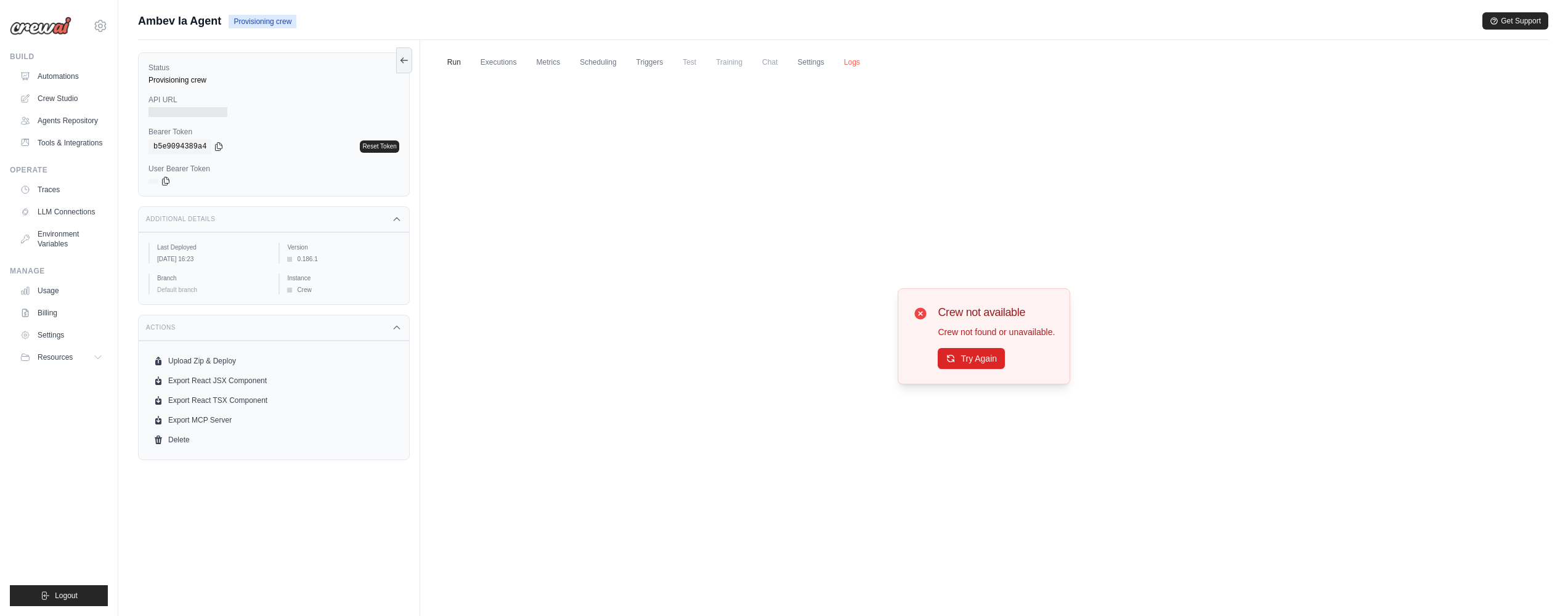
click at [863, 60] on link "Logs" at bounding box center [852, 62] width 31 height 26
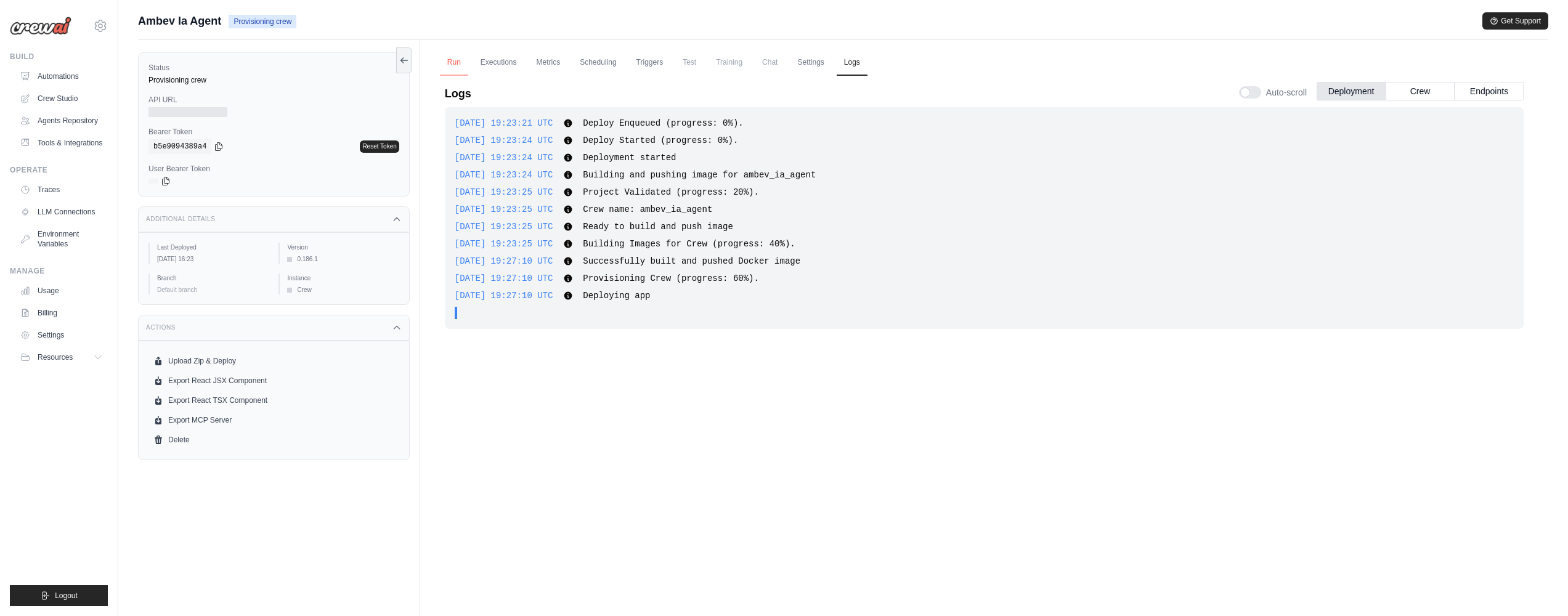
click at [443, 61] on link "Run" at bounding box center [454, 62] width 28 height 26
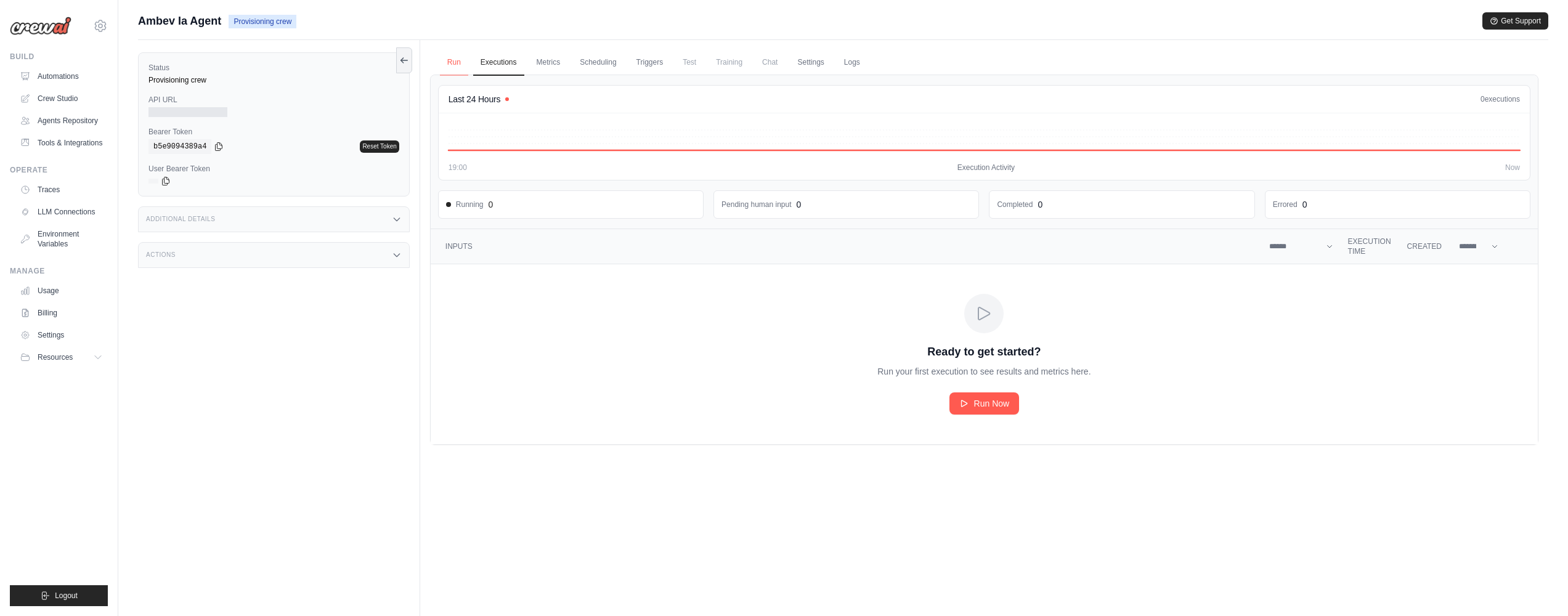
click at [465, 59] on link "Run" at bounding box center [454, 62] width 28 height 26
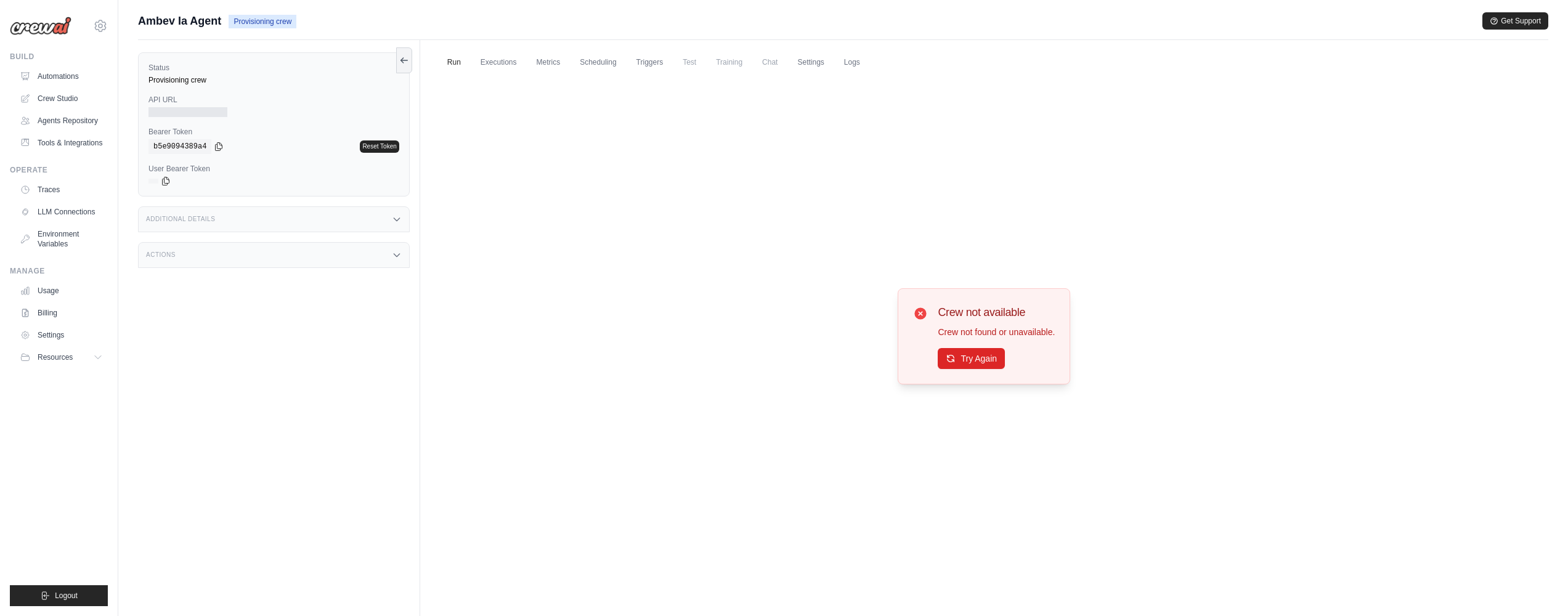
click at [868, 38] on div "Submit a support request Describe your issue or question * Please be specific a…" at bounding box center [843, 27] width 1410 height 28
click at [855, 54] on link "Logs" at bounding box center [852, 62] width 31 height 26
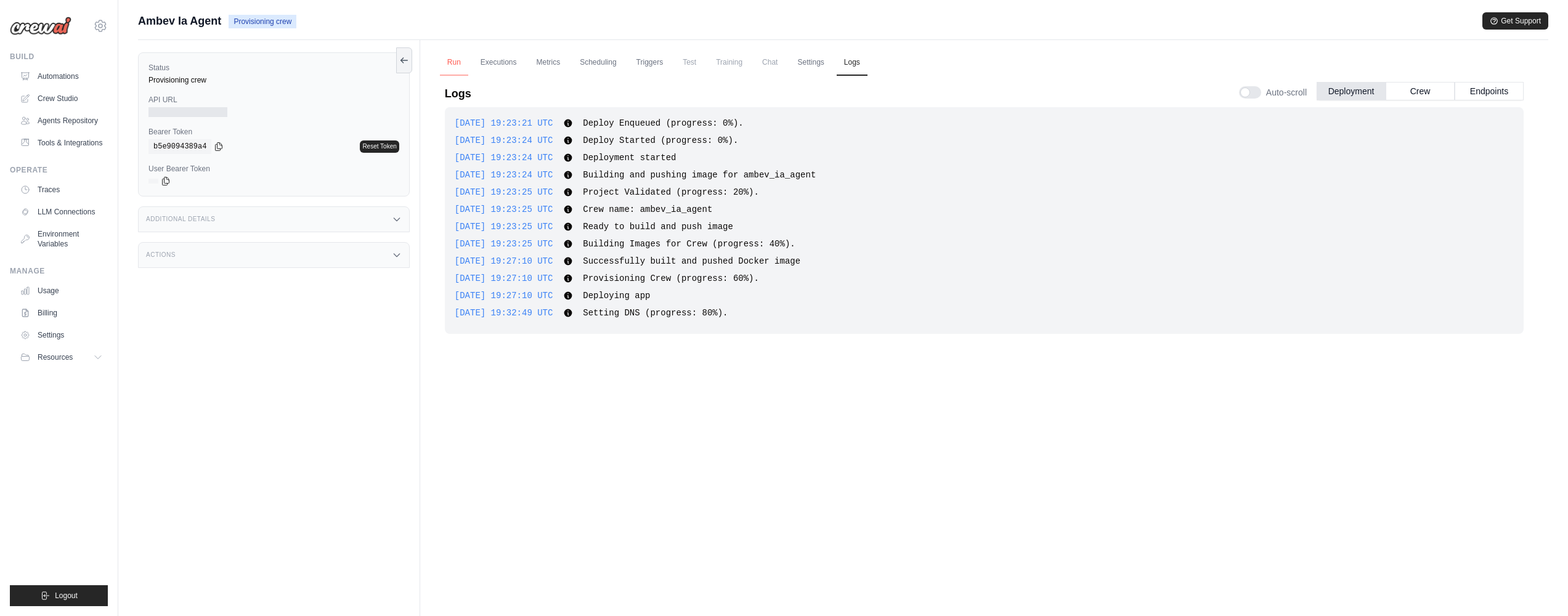
click at [465, 64] on link "Run" at bounding box center [454, 62] width 28 height 26
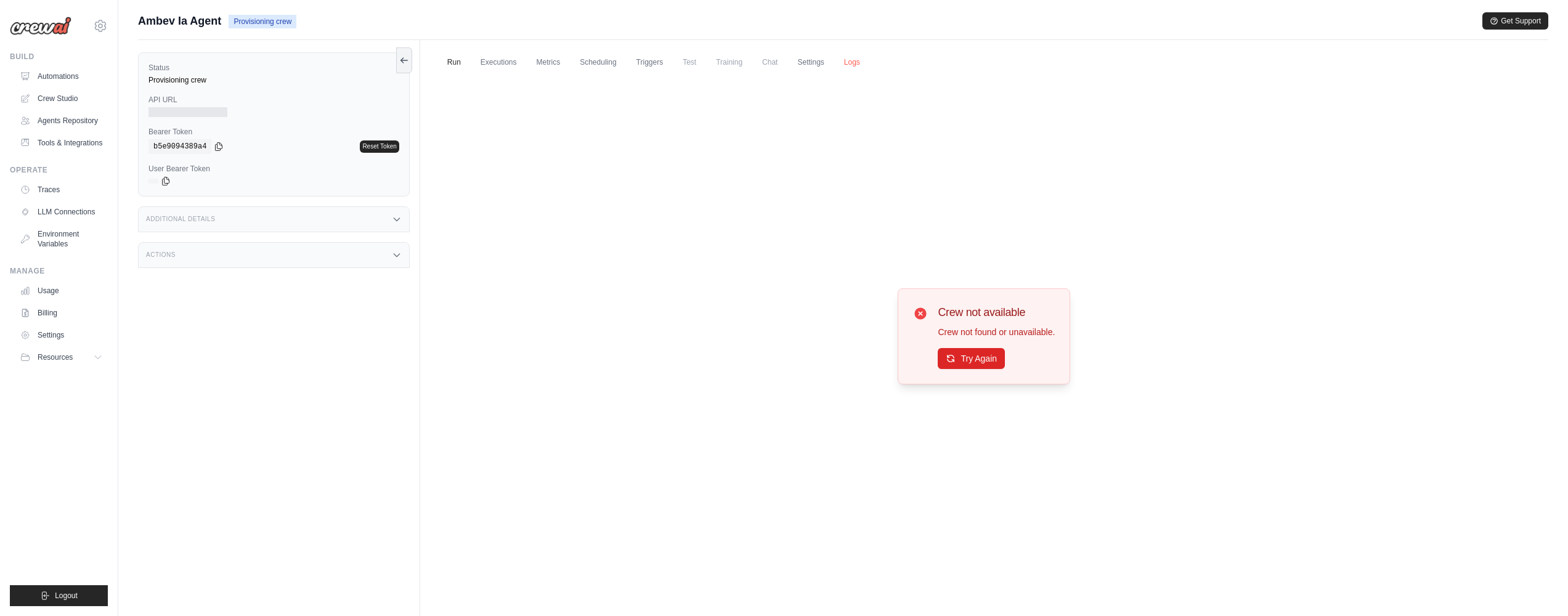
click at [858, 58] on link "Logs" at bounding box center [852, 62] width 31 height 26
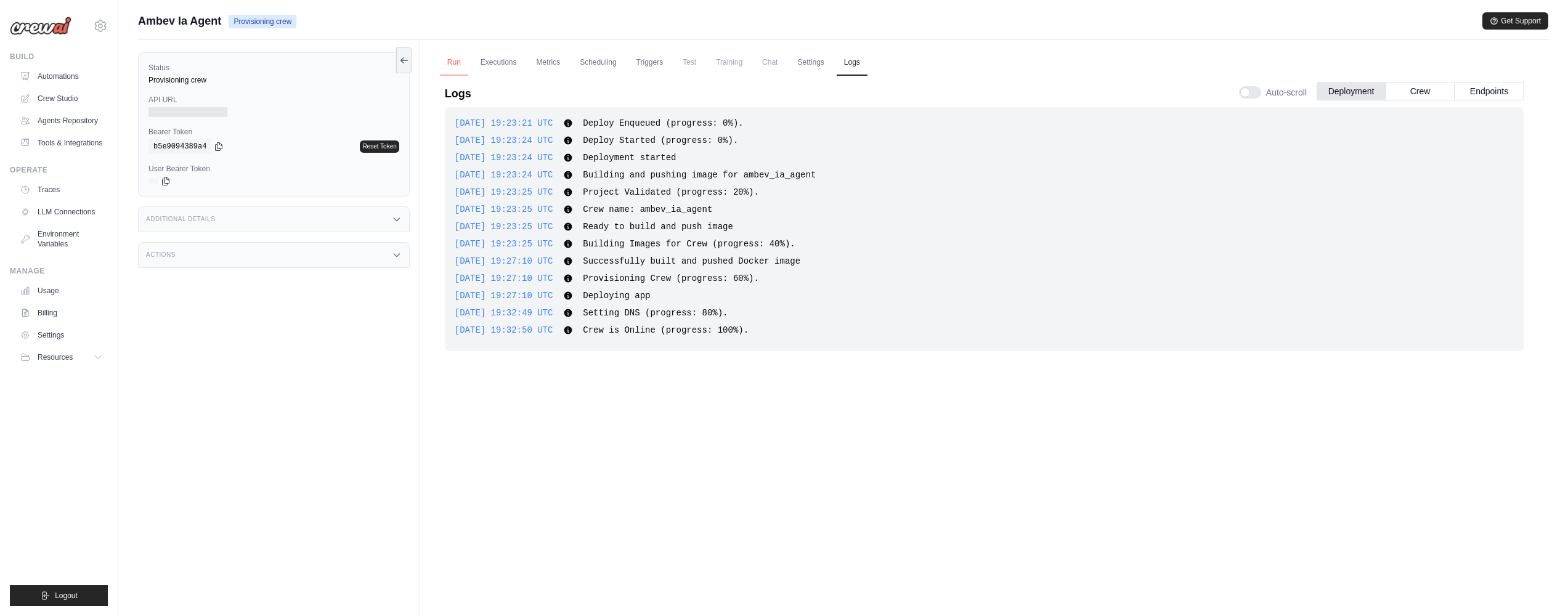
click at [456, 60] on link "Run" at bounding box center [454, 62] width 28 height 26
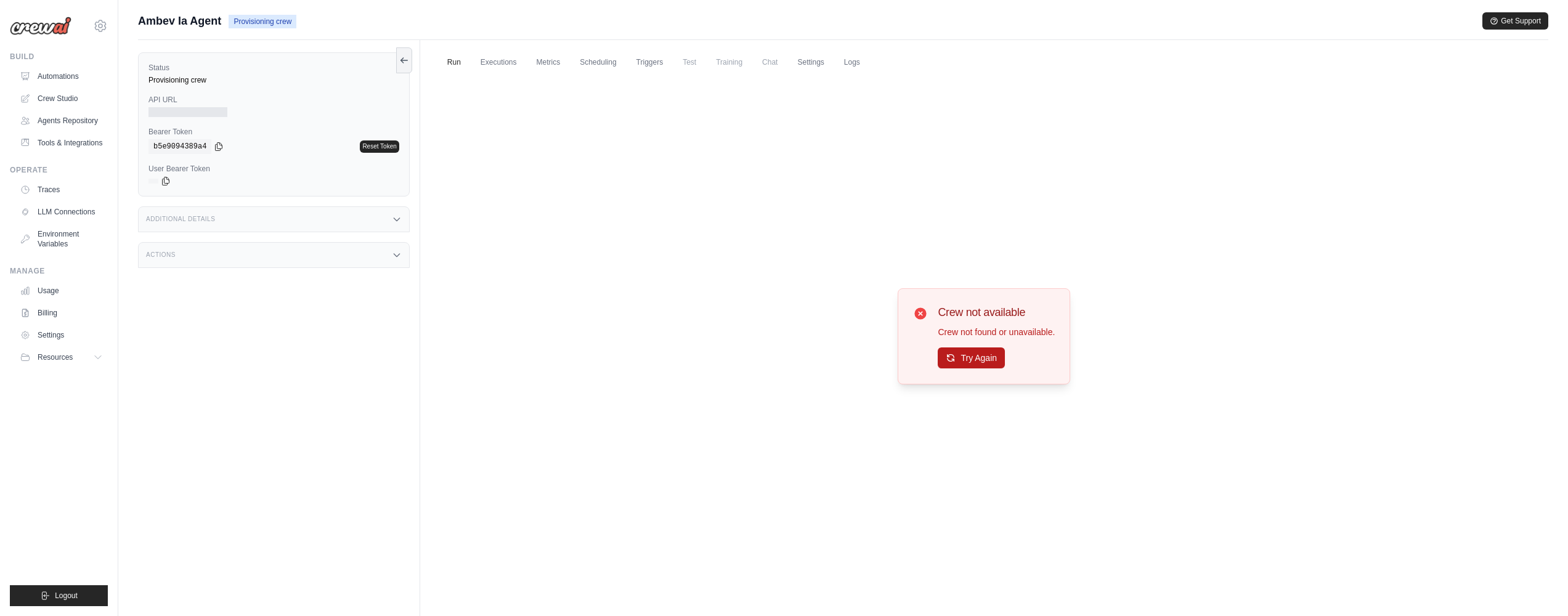
click at [966, 353] on button "Try Again" at bounding box center [972, 358] width 67 height 21
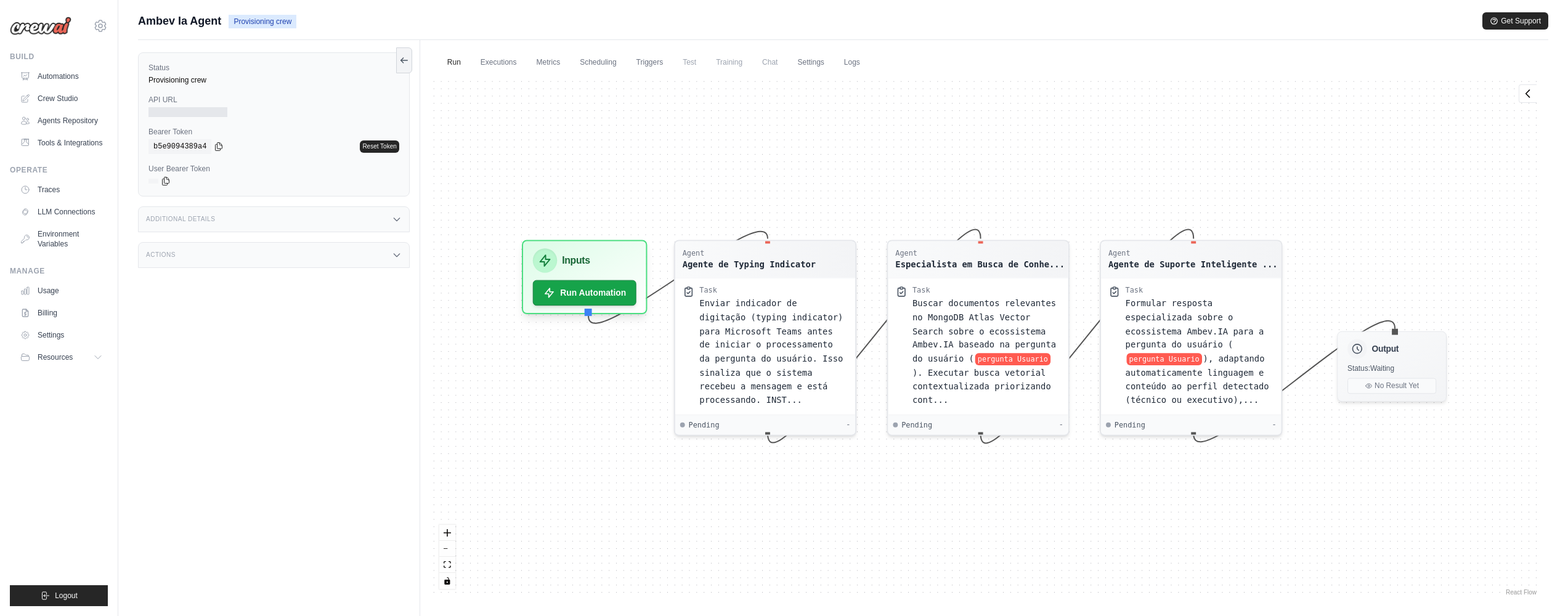
click at [210, 23] on span "Ambev Ia Agent" at bounding box center [179, 21] width 83 height 18
click at [97, 29] on icon at bounding box center [101, 25] width 11 height 10
click at [213, 65] on span at bounding box center [271, 76] width 117 height 24
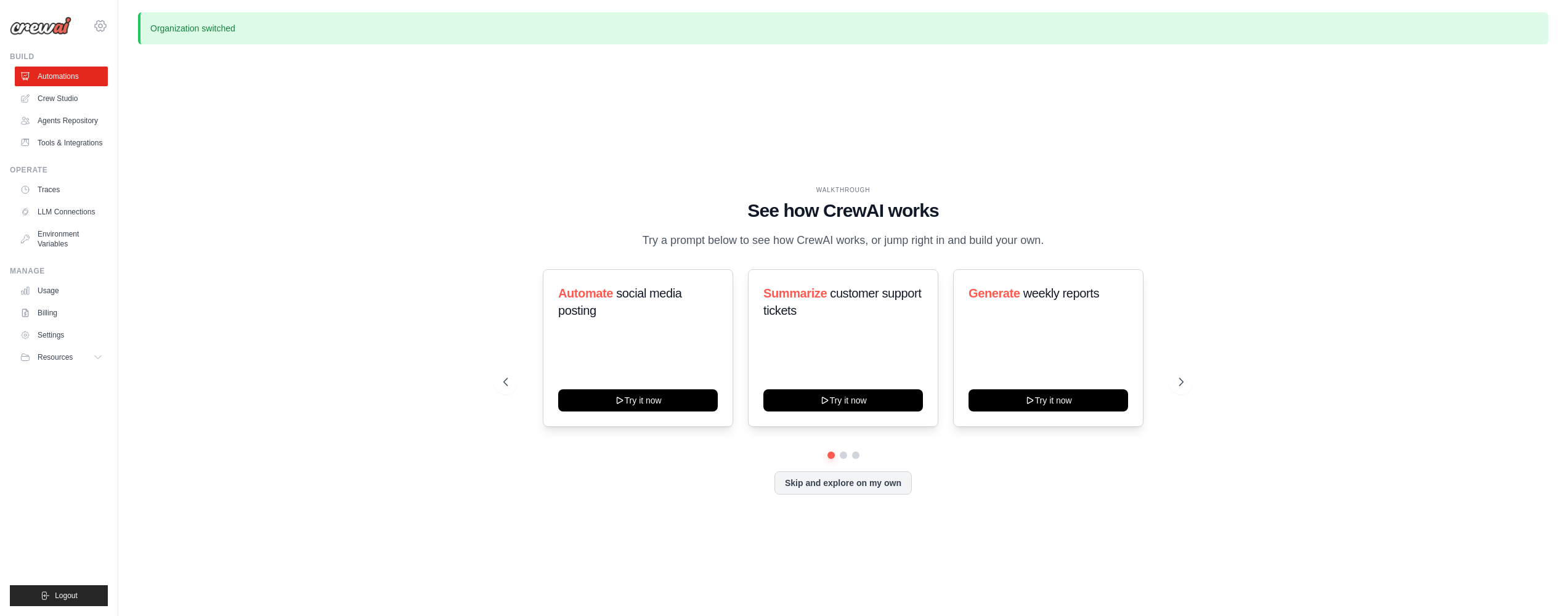
click at [100, 28] on icon at bounding box center [100, 25] width 15 height 15
drag, startPoint x: 158, startPoint y: 82, endPoint x: 156, endPoint y: 99, distance: 17.1
click at [156, 99] on ul "Your organization Ambev - SAZ" at bounding box center [151, 88] width 117 height 55
click at [150, 102] on span "Ambev - SAZ" at bounding box center [153, 102] width 97 height 13
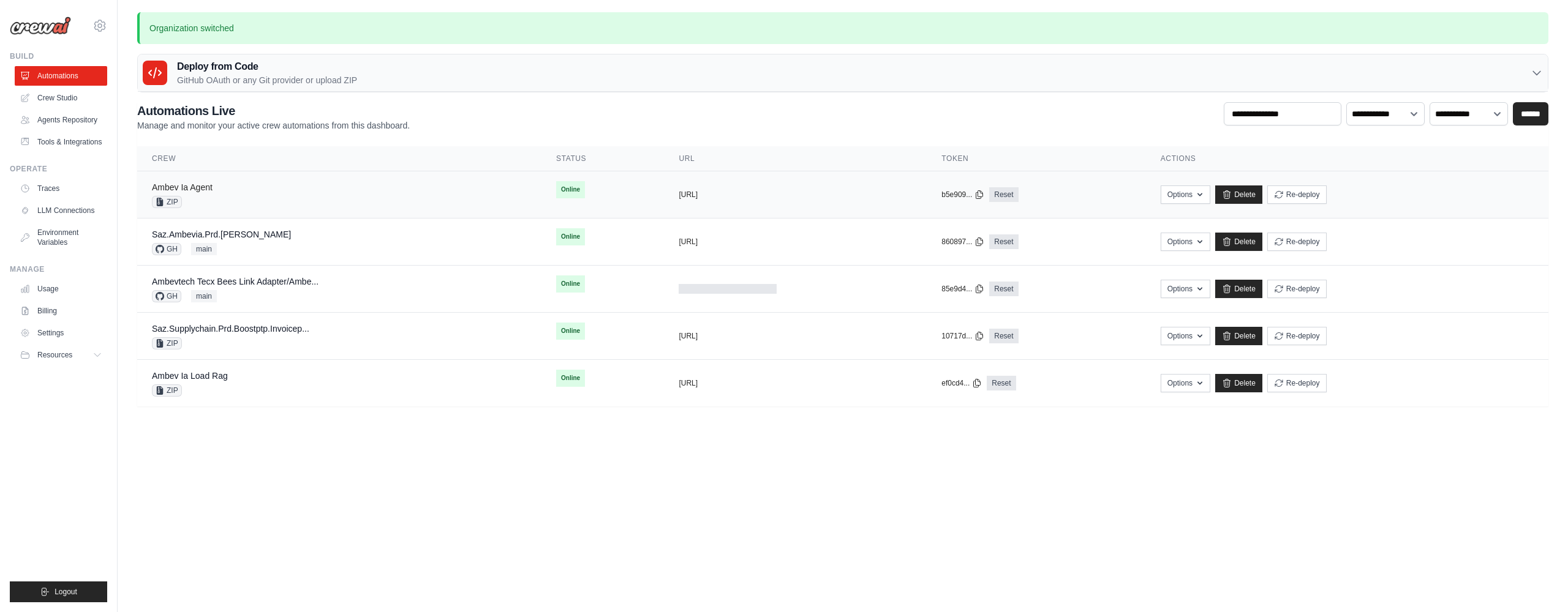
click at [195, 186] on link "Ambev Ia Agent" at bounding box center [182, 187] width 61 height 10
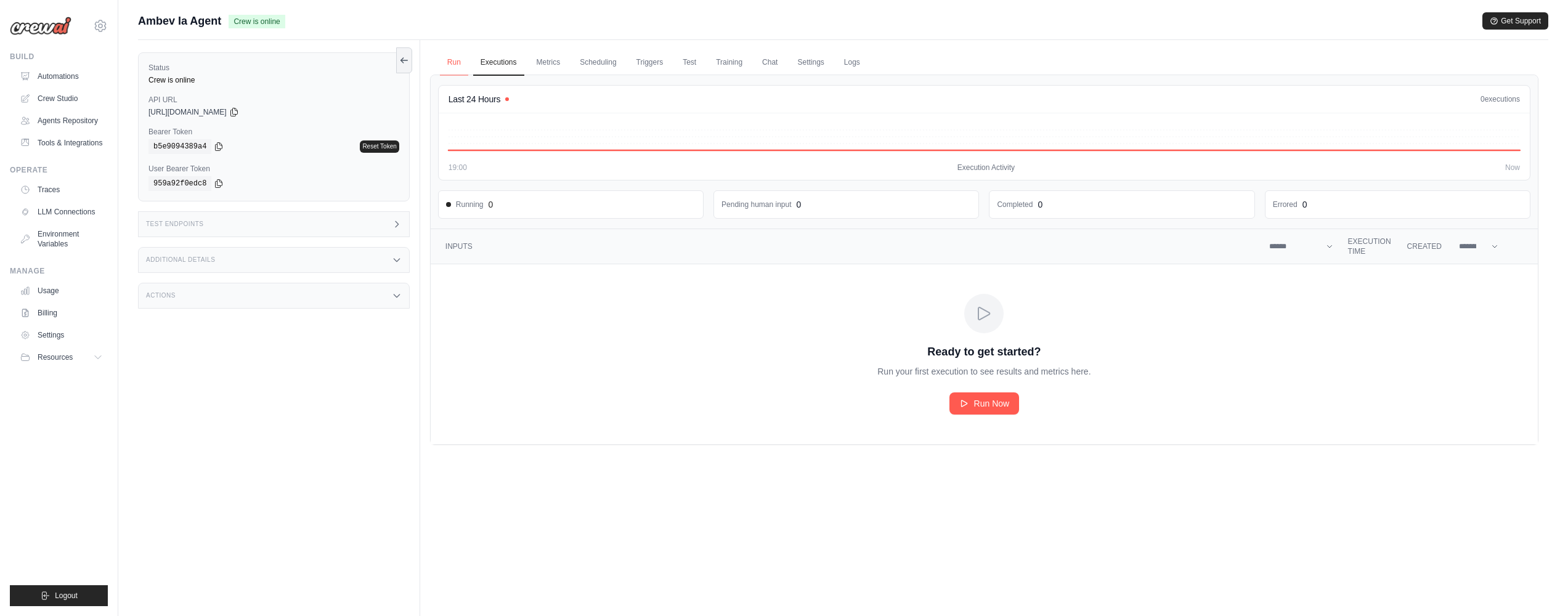
click at [444, 59] on link "Run" at bounding box center [454, 62] width 28 height 26
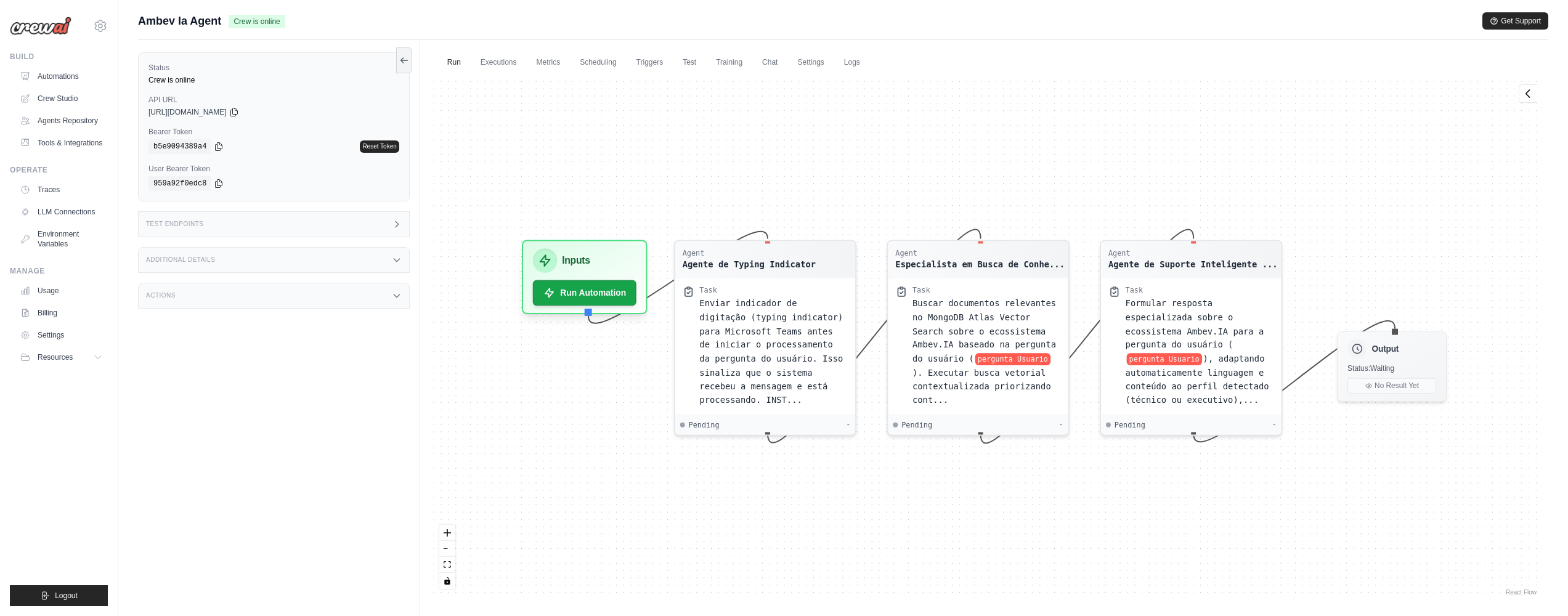
click at [1337, 183] on div "Agent Agente de Typing Indicator Task Enviar indicador de digitação (typing ind…" at bounding box center [983, 336] width 1108 height 524
click at [857, 64] on link "Logs" at bounding box center [852, 62] width 31 height 26
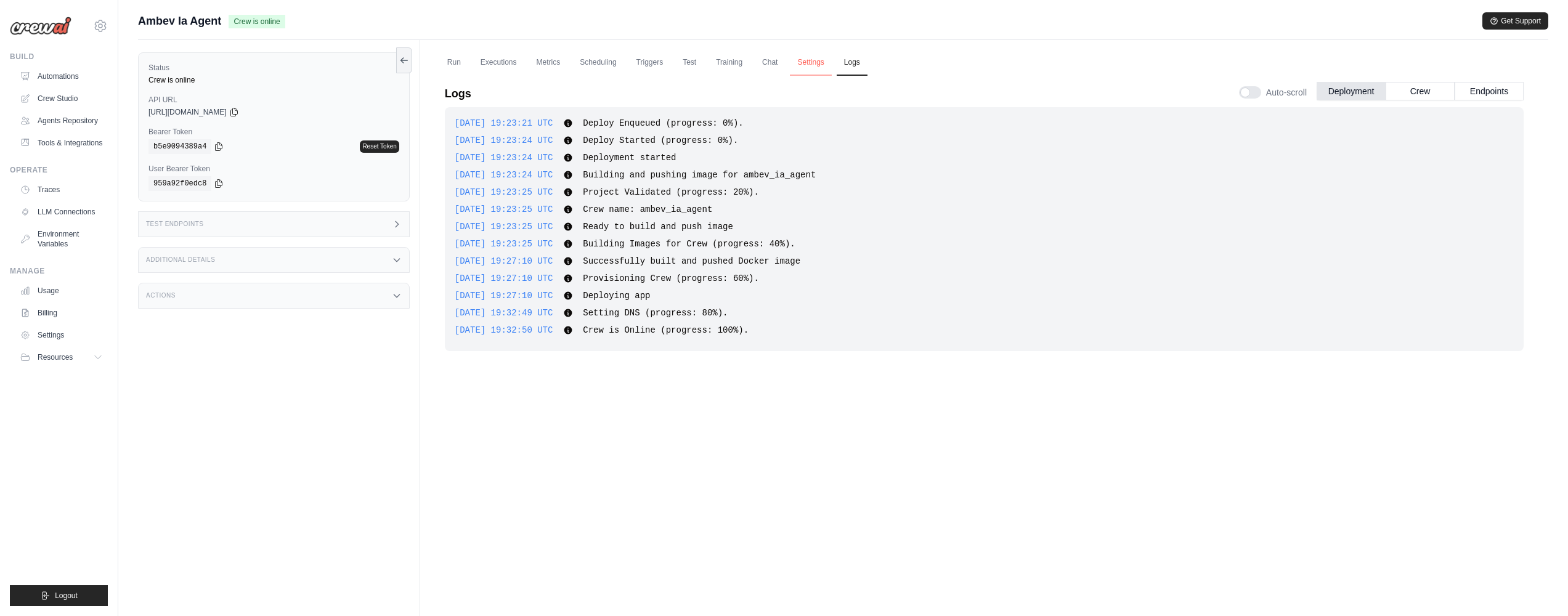
click at [804, 69] on link "Settings" at bounding box center [810, 62] width 41 height 26
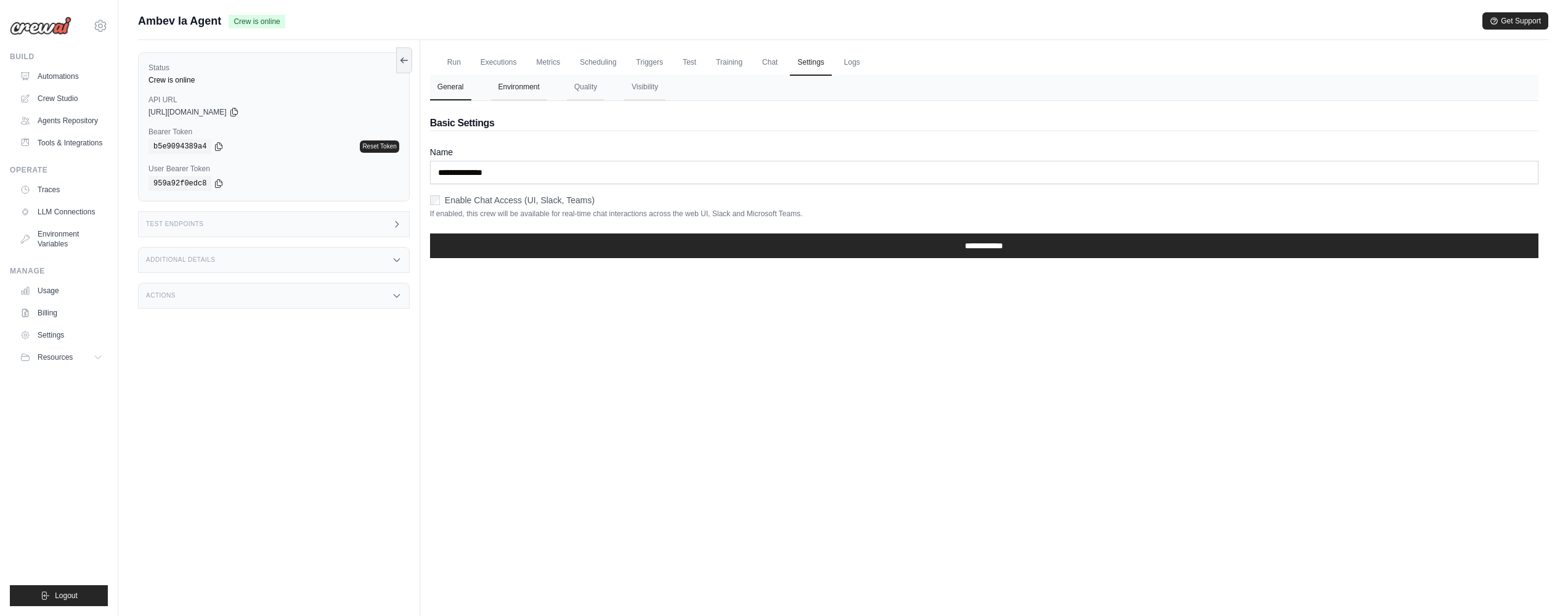
click at [527, 89] on button "Environment" at bounding box center [519, 87] width 56 height 26
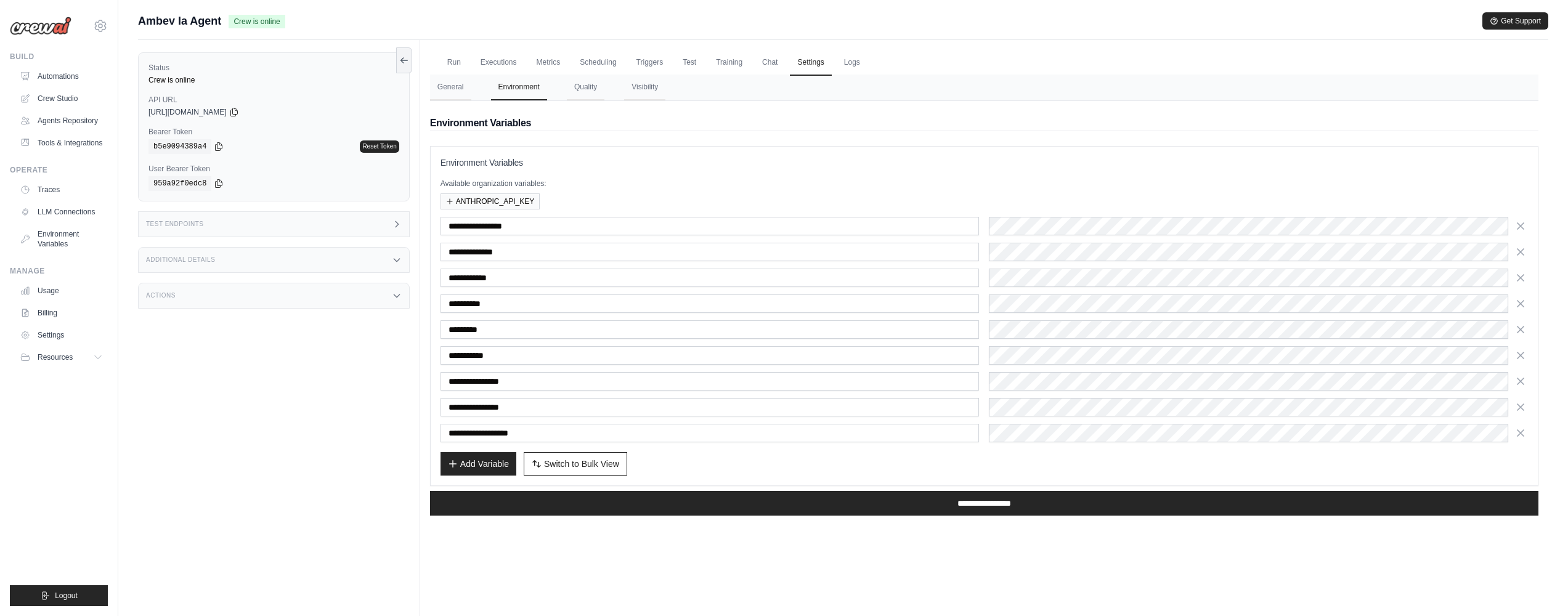
click at [1035, 294] on div "**********" at bounding box center [983, 330] width 1087 height 225
click at [1035, 318] on div "**********" at bounding box center [983, 330] width 1087 height 225
click at [441, 62] on link "Run" at bounding box center [454, 62] width 28 height 26
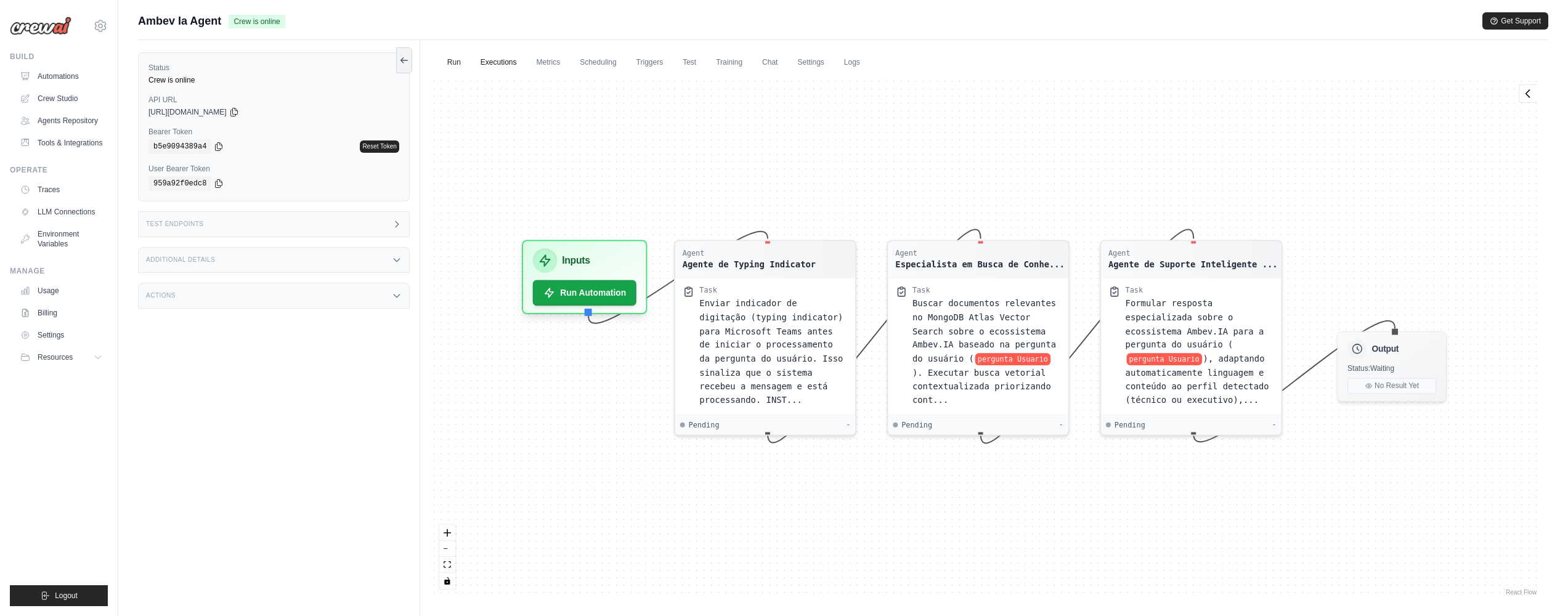
click at [497, 63] on link "Executions" at bounding box center [498, 62] width 51 height 26
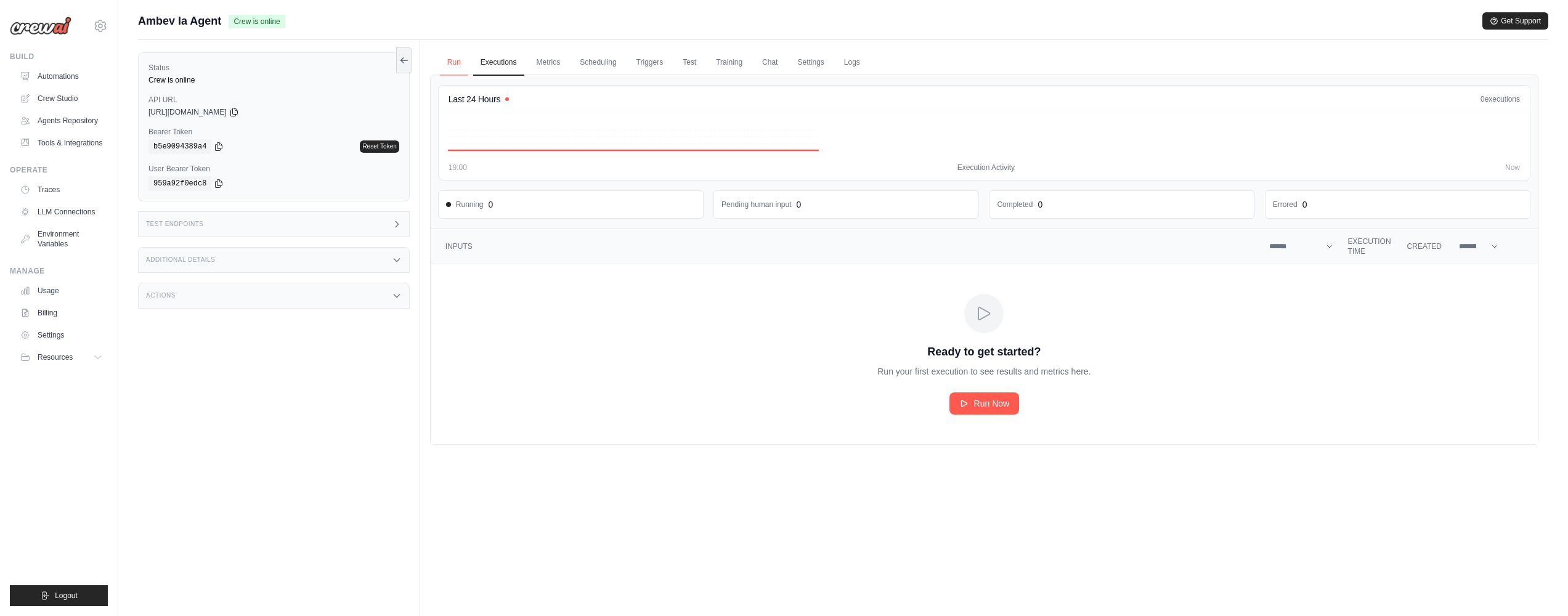
click at [461, 59] on link "Run" at bounding box center [454, 62] width 28 height 26
